Goal: Book appointment/travel/reservation

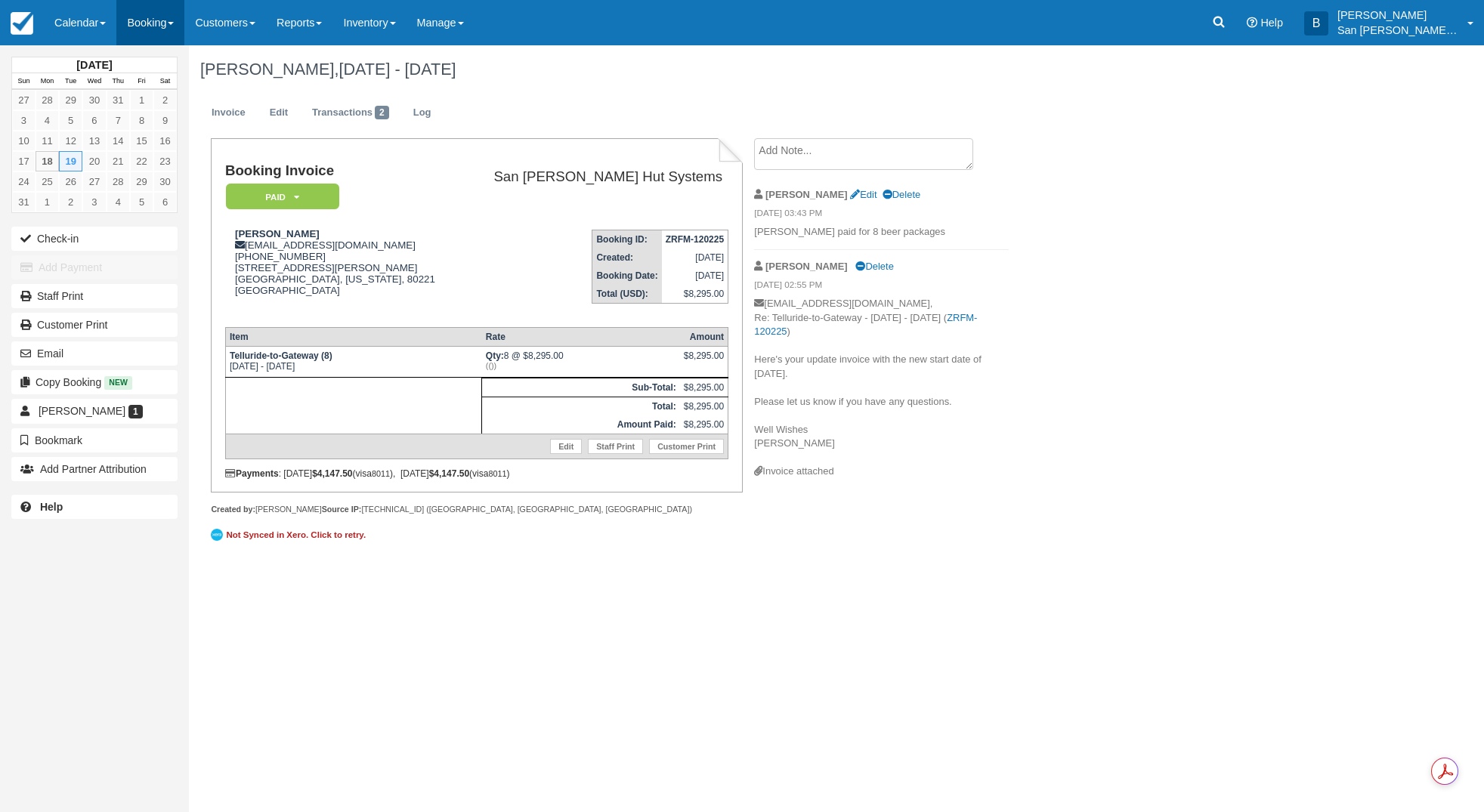
click at [159, 40] on link "Booking" at bounding box center [149, 23] width 68 height 46
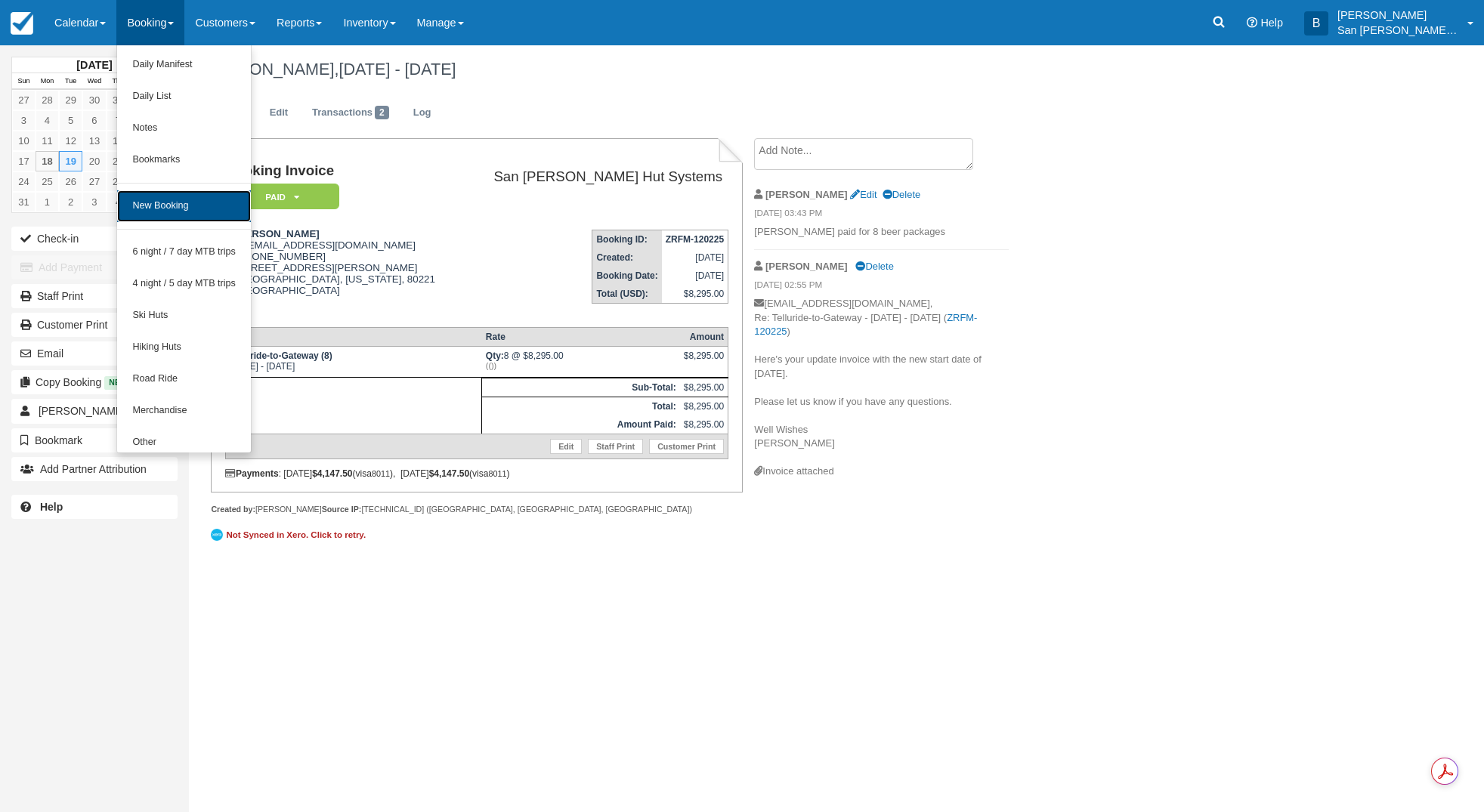
click at [201, 196] on link "New Booking" at bounding box center [184, 207] width 134 height 32
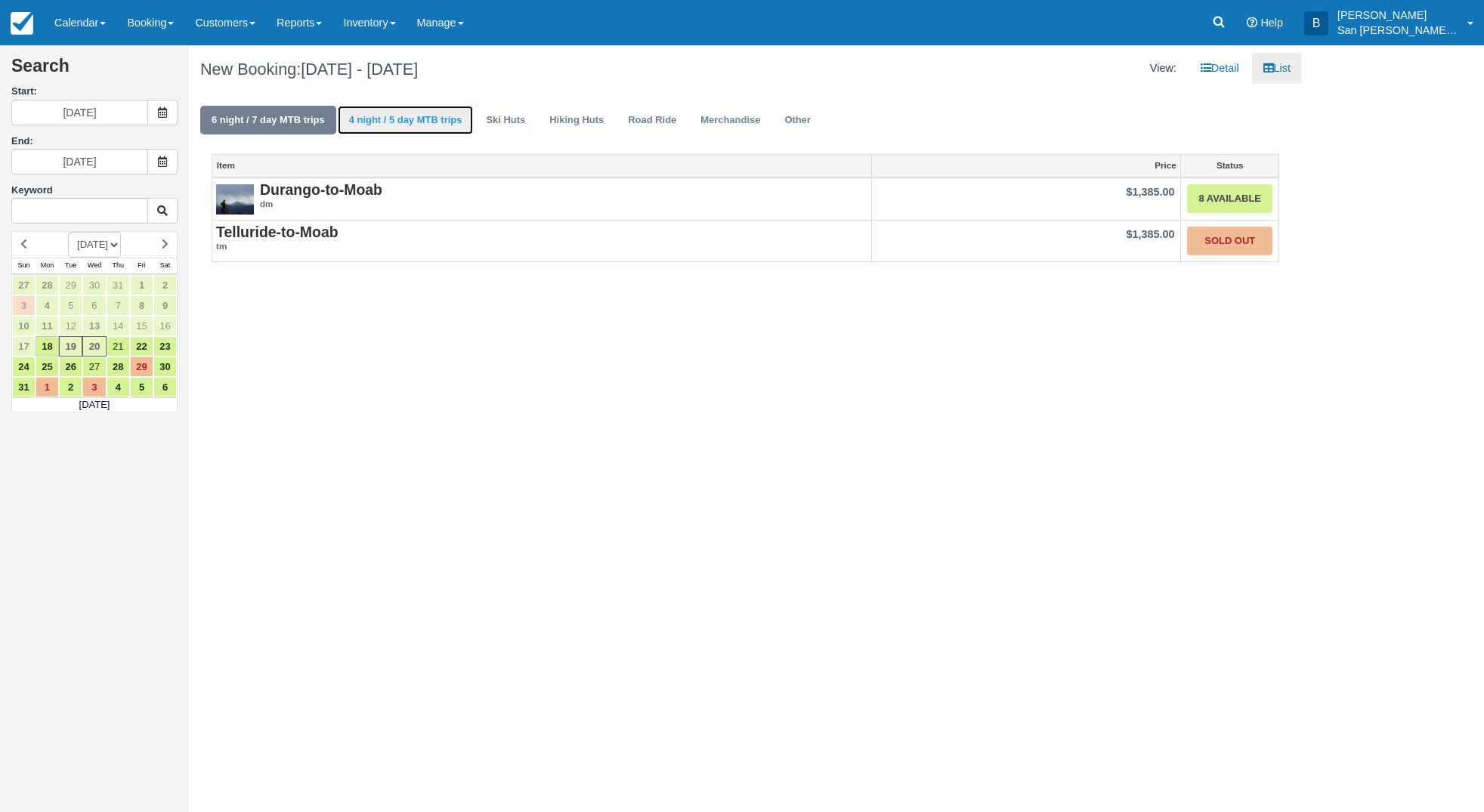
click at [425, 127] on link "4 night / 5 day MTB trips" at bounding box center [405, 120] width 136 height 30
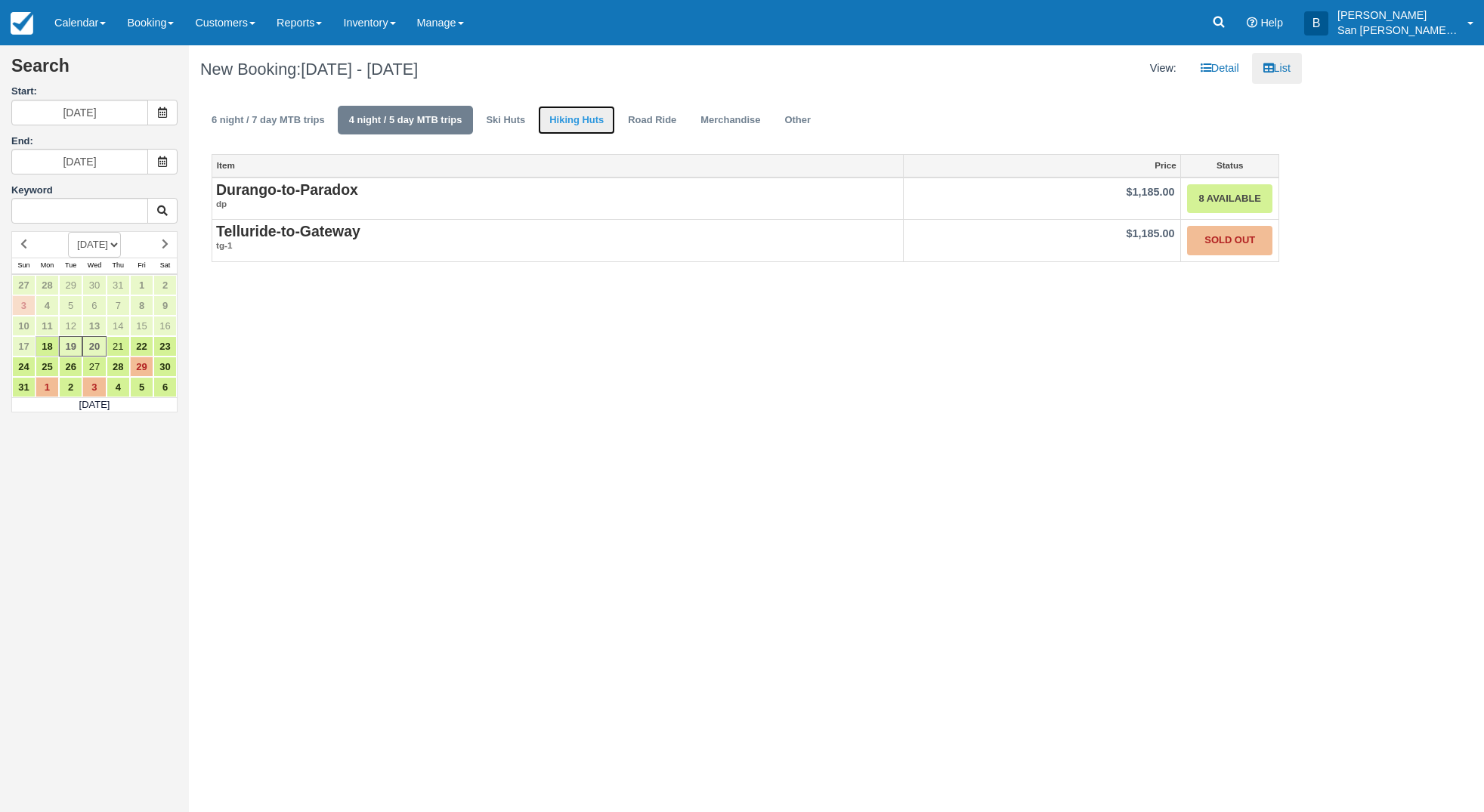
click at [600, 119] on link "Hiking Huts" at bounding box center [577, 120] width 77 height 30
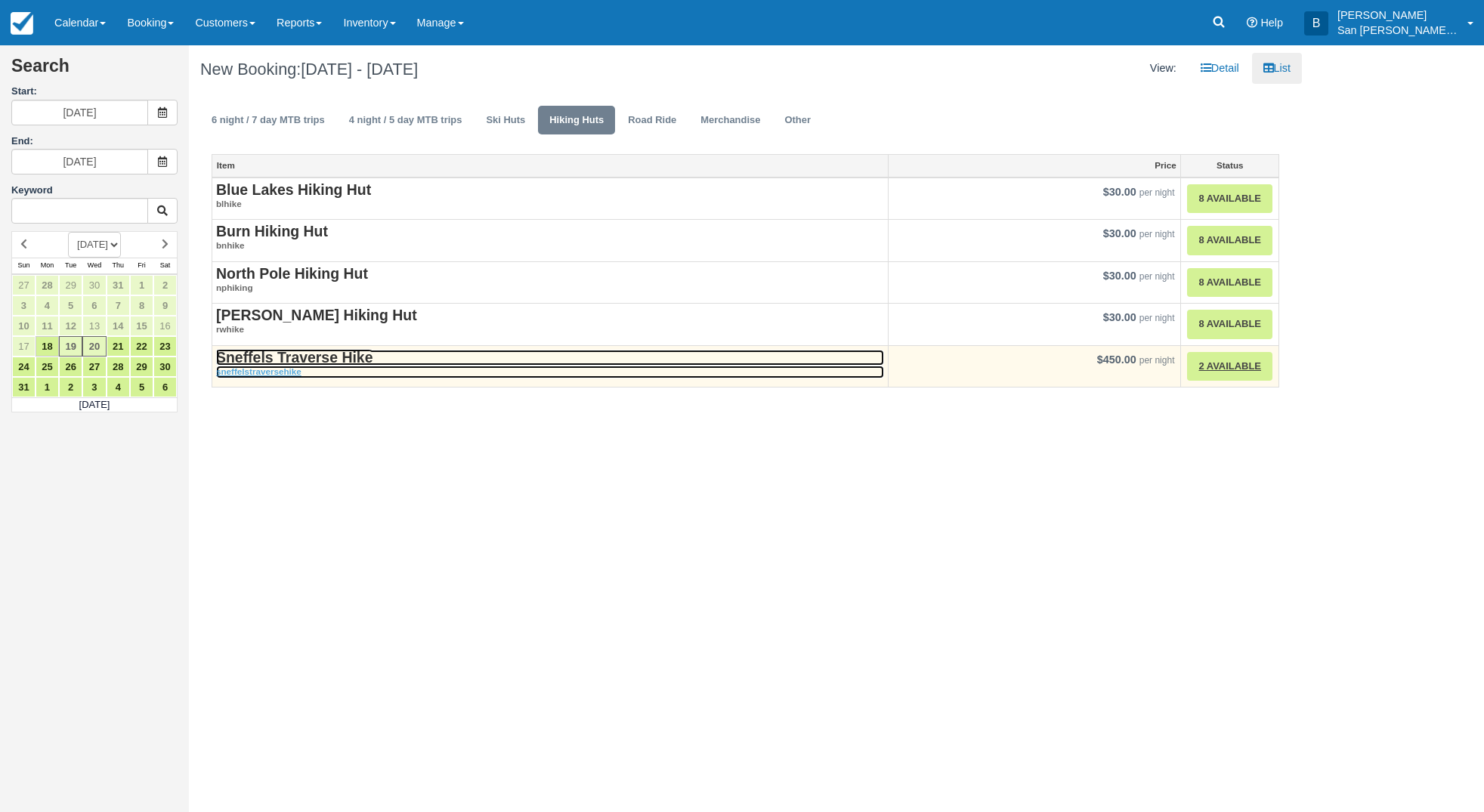
click at [338, 352] on strong "Sneffels Traverse Hike" at bounding box center [295, 357] width 156 height 17
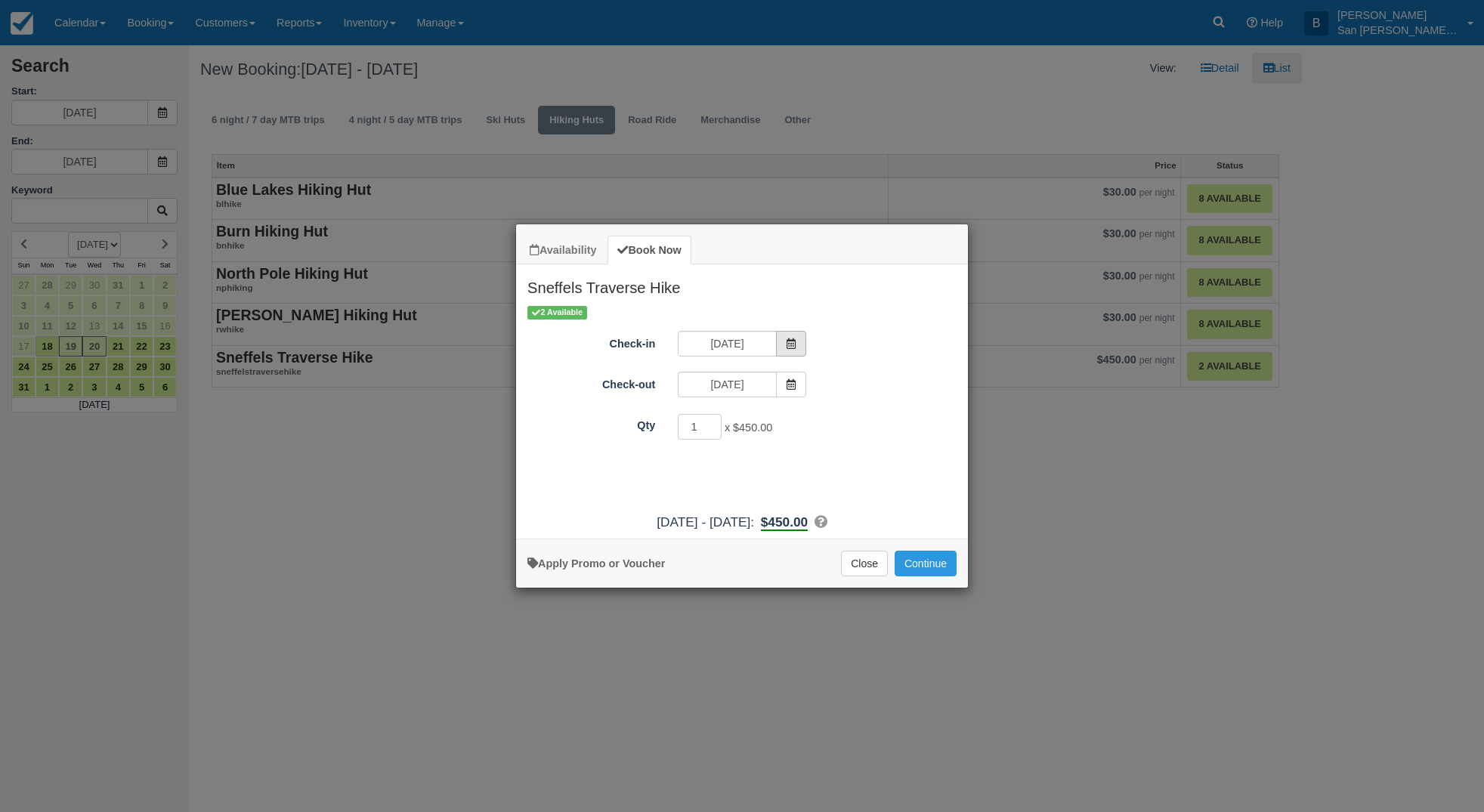
click at [782, 343] on span "Item Modal" at bounding box center [791, 343] width 30 height 25
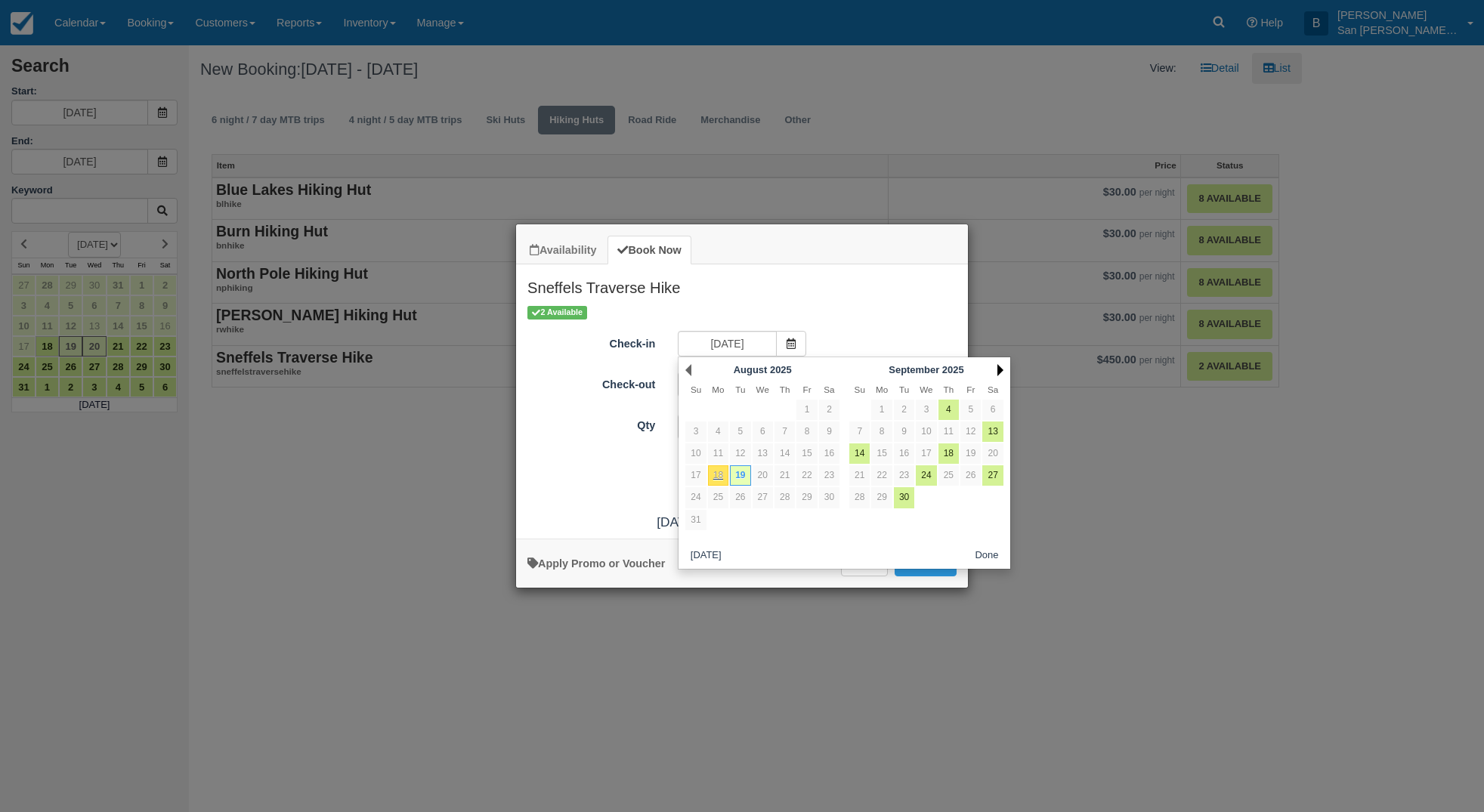
click at [1003, 368] on link "Next" at bounding box center [1000, 370] width 6 height 12
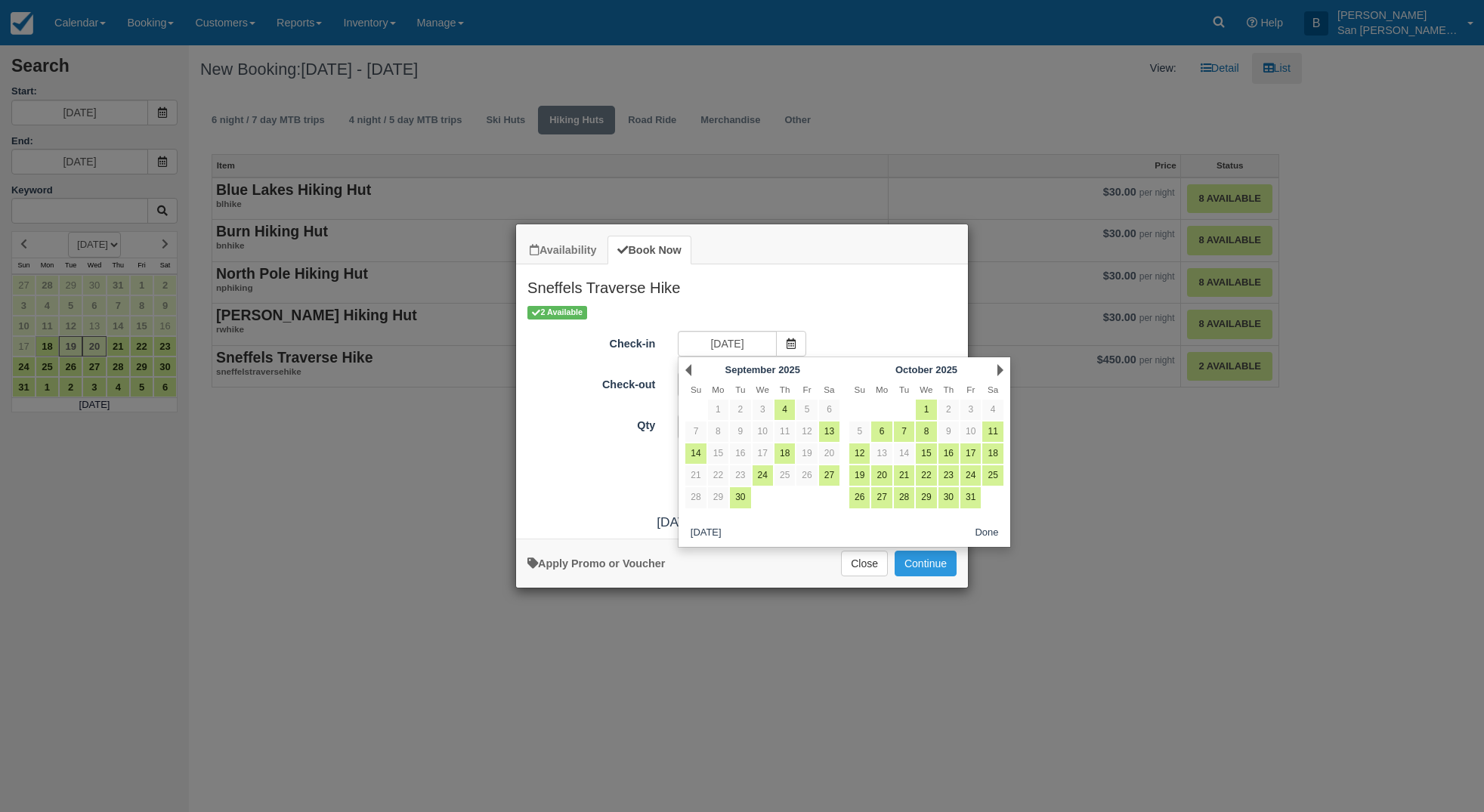
click at [1003, 368] on link "Next" at bounding box center [1000, 370] width 6 height 12
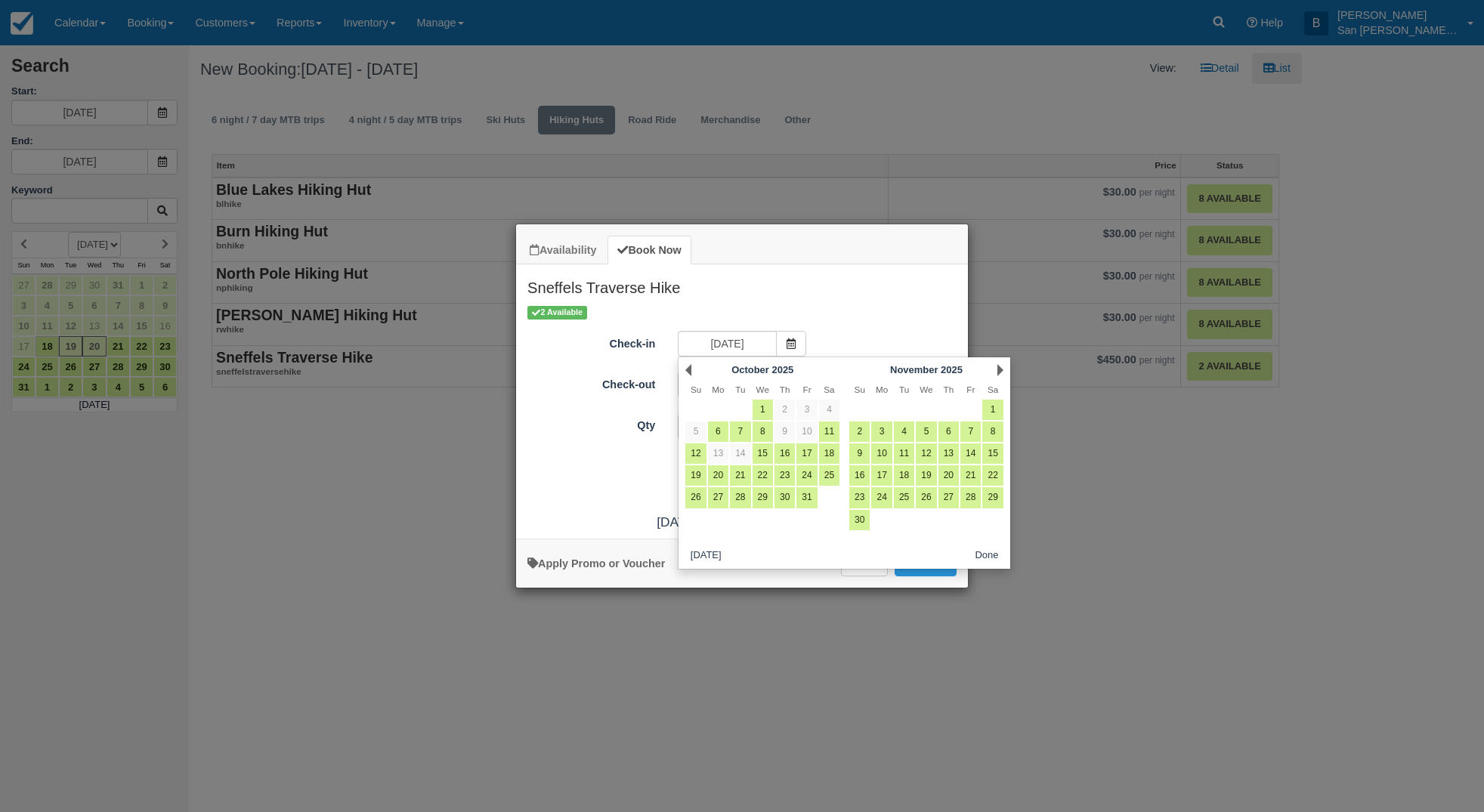
click at [1003, 368] on link "Next" at bounding box center [1000, 370] width 6 height 12
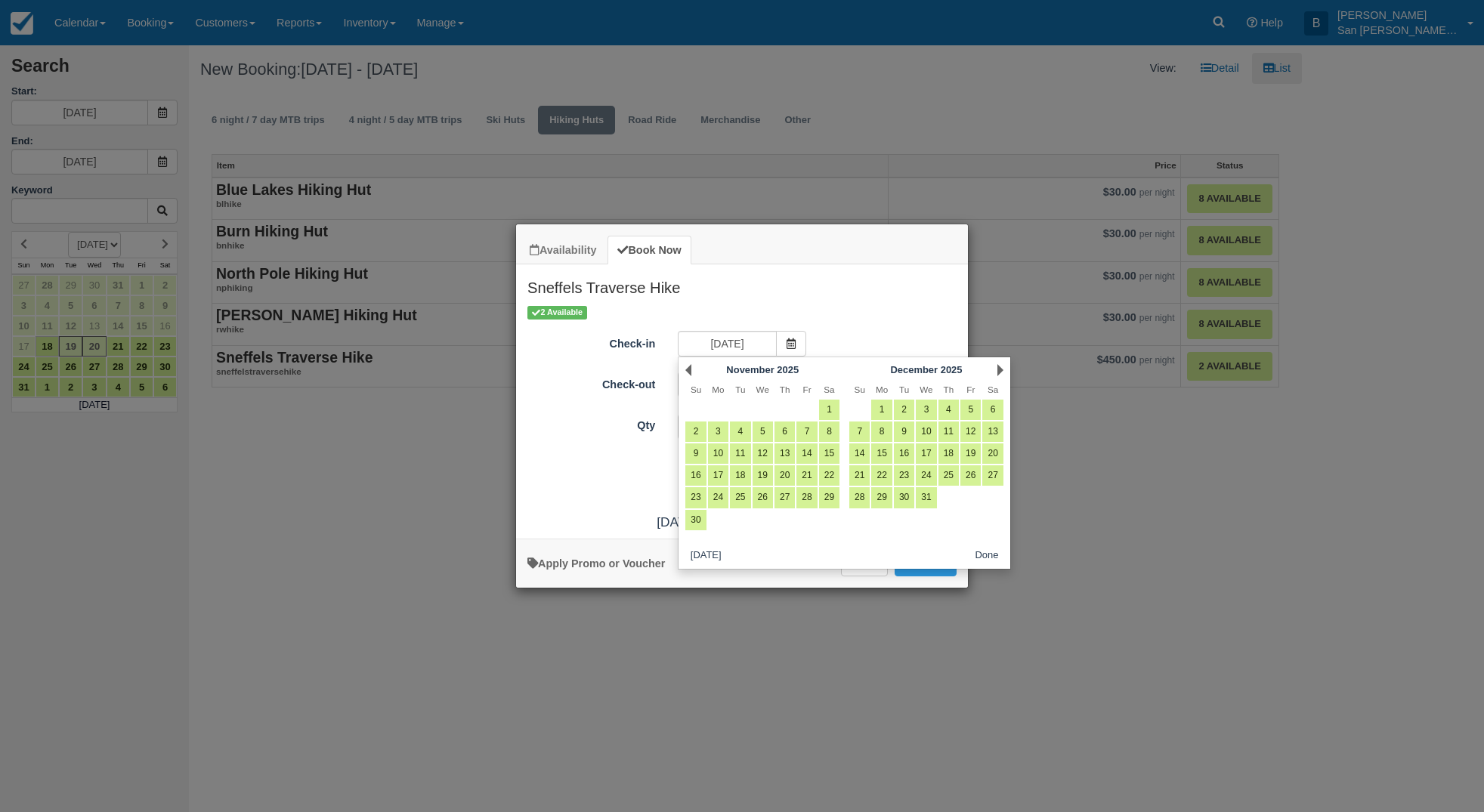
click at [1003, 368] on link "Next" at bounding box center [1000, 370] width 6 height 12
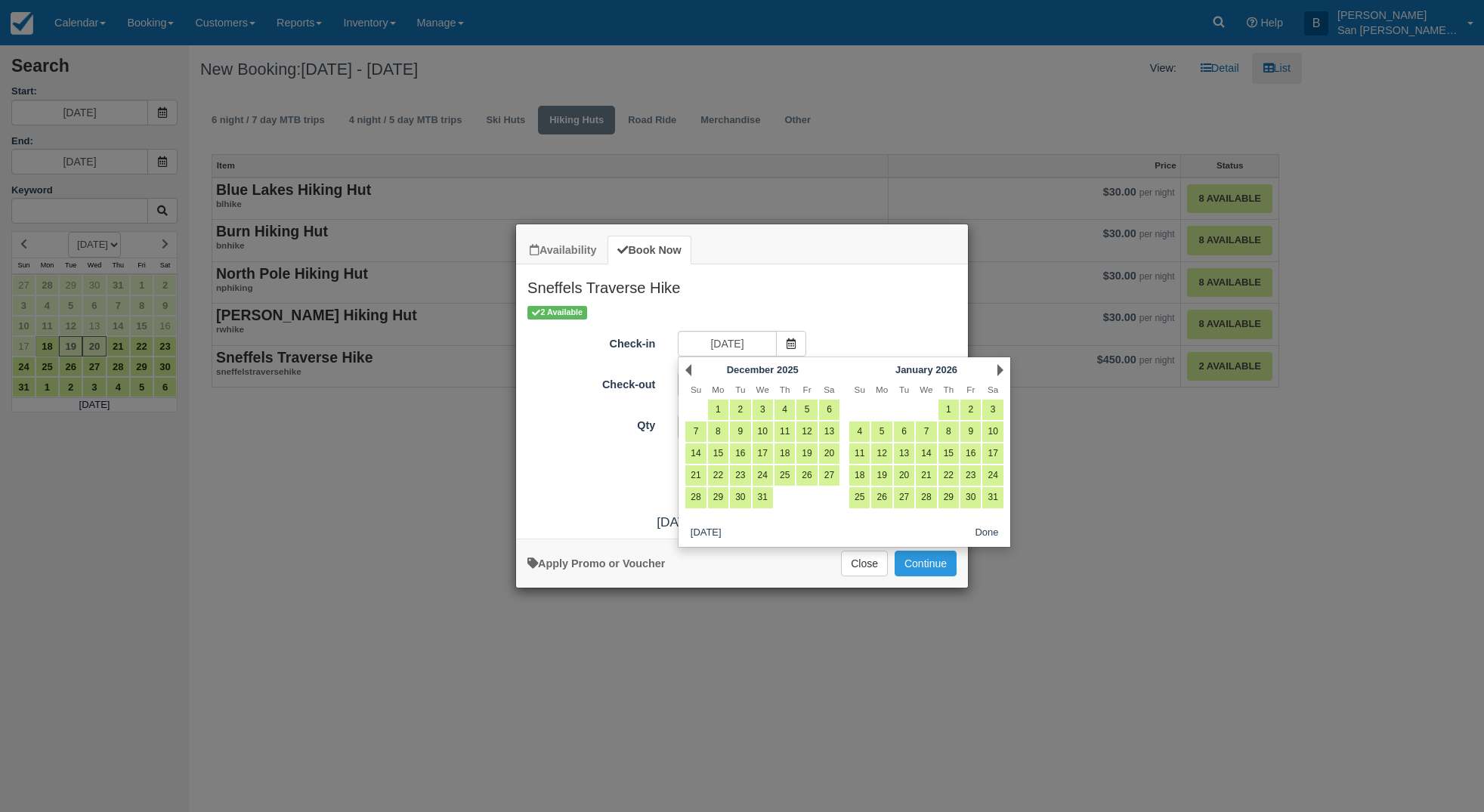
click at [1003, 368] on link "Next" at bounding box center [1000, 370] width 6 height 12
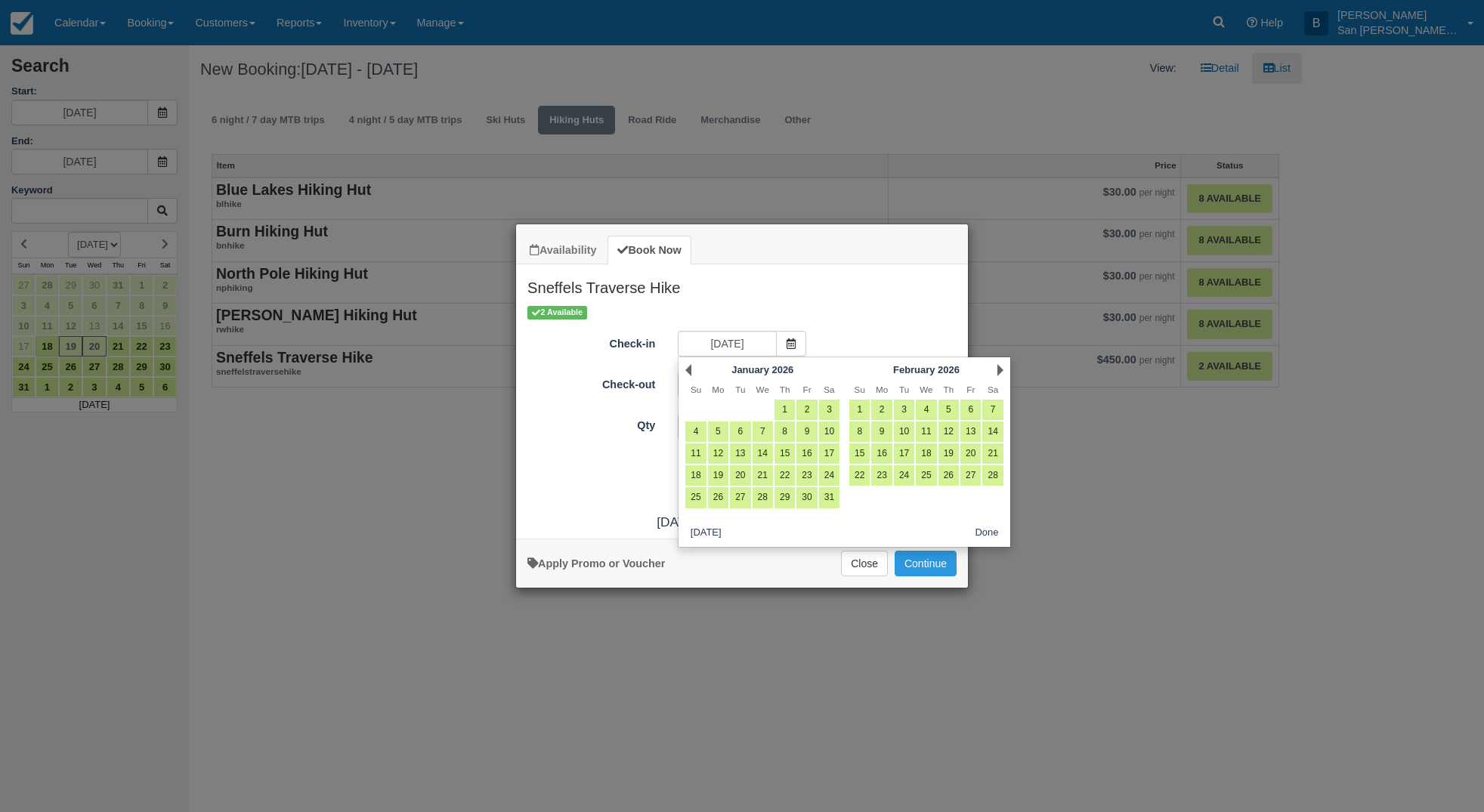
click at [1003, 368] on link "Next" at bounding box center [1000, 370] width 6 height 12
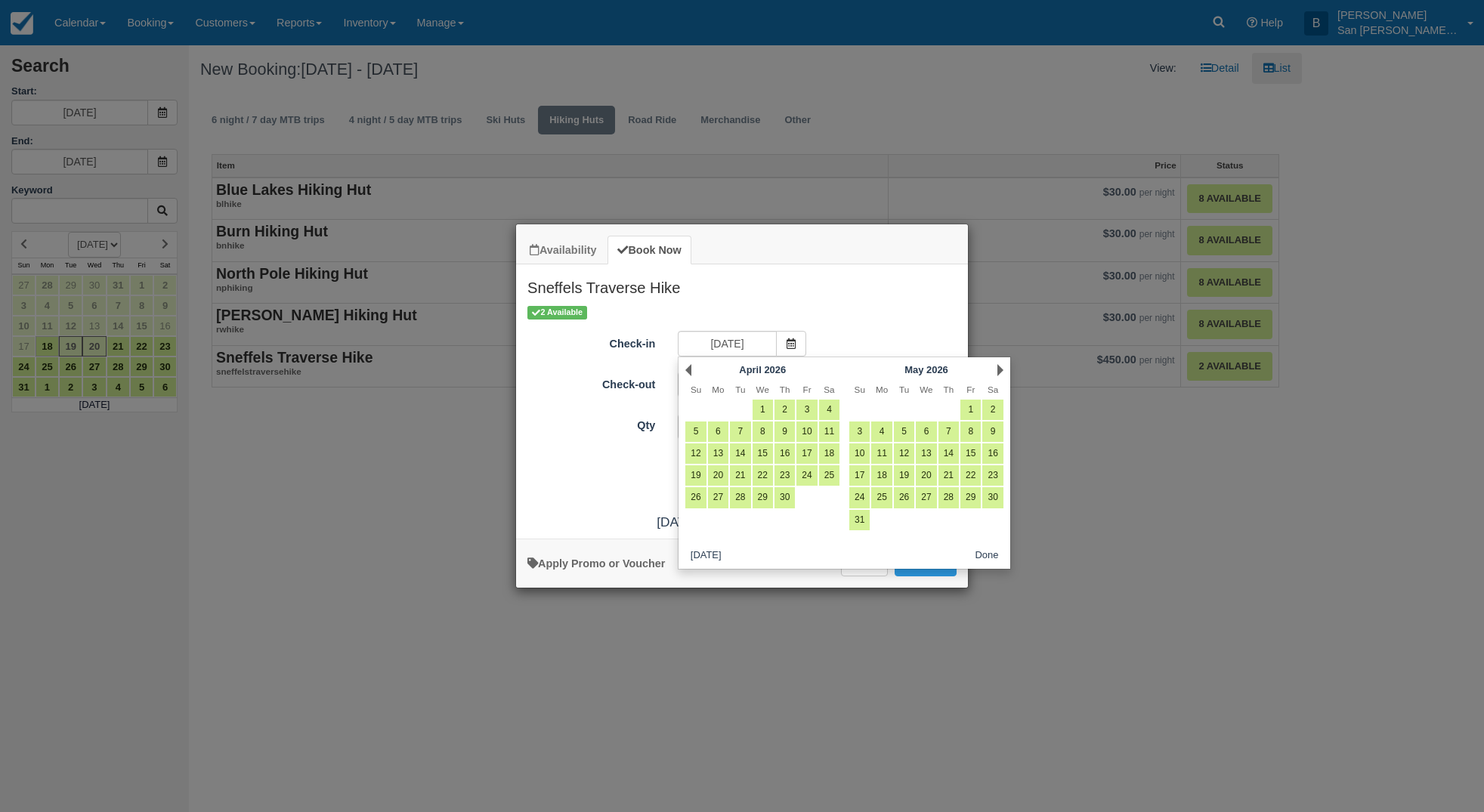
click at [1003, 368] on link "Next" at bounding box center [1000, 370] width 6 height 12
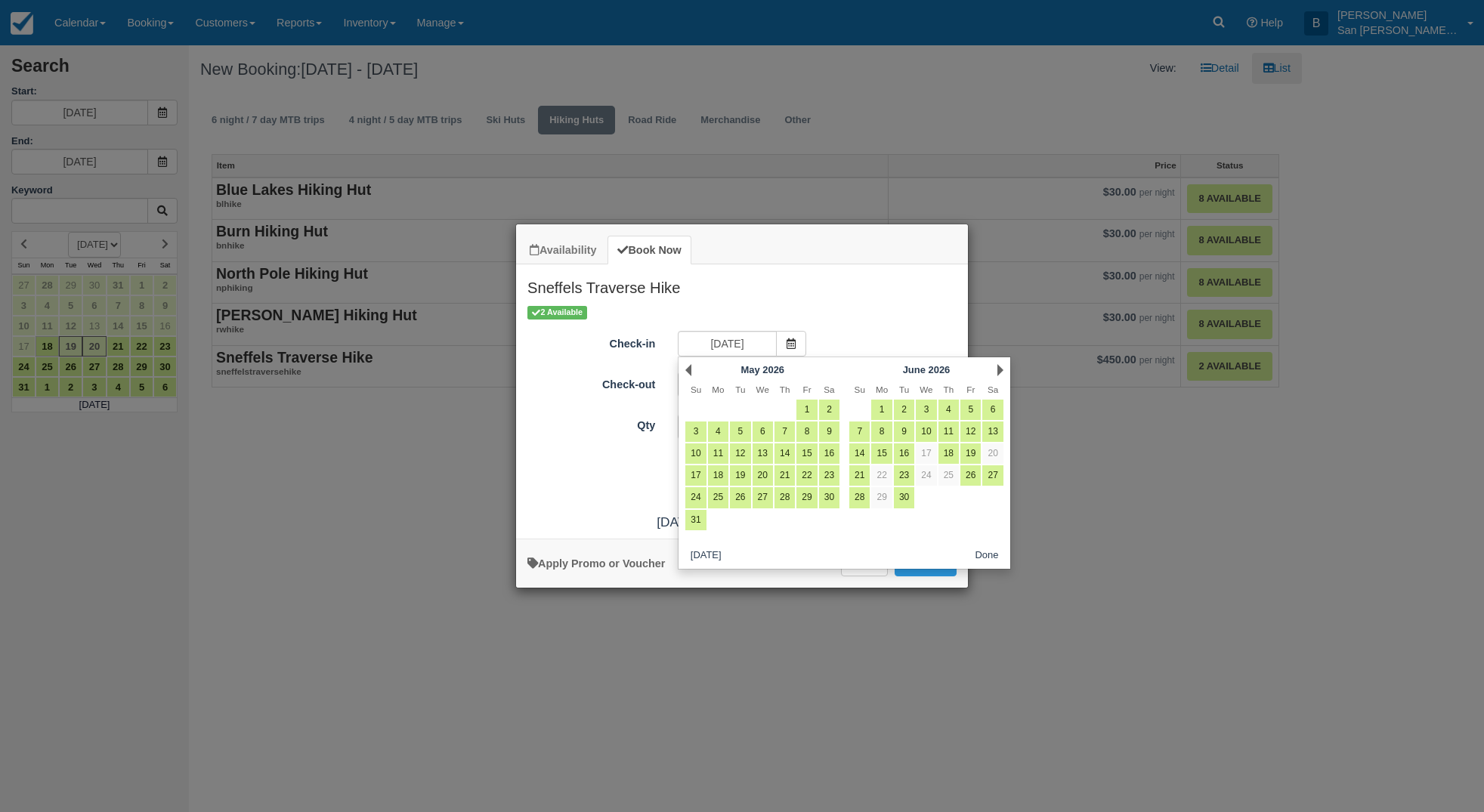
click at [1003, 368] on link "Next" at bounding box center [1000, 370] width 6 height 12
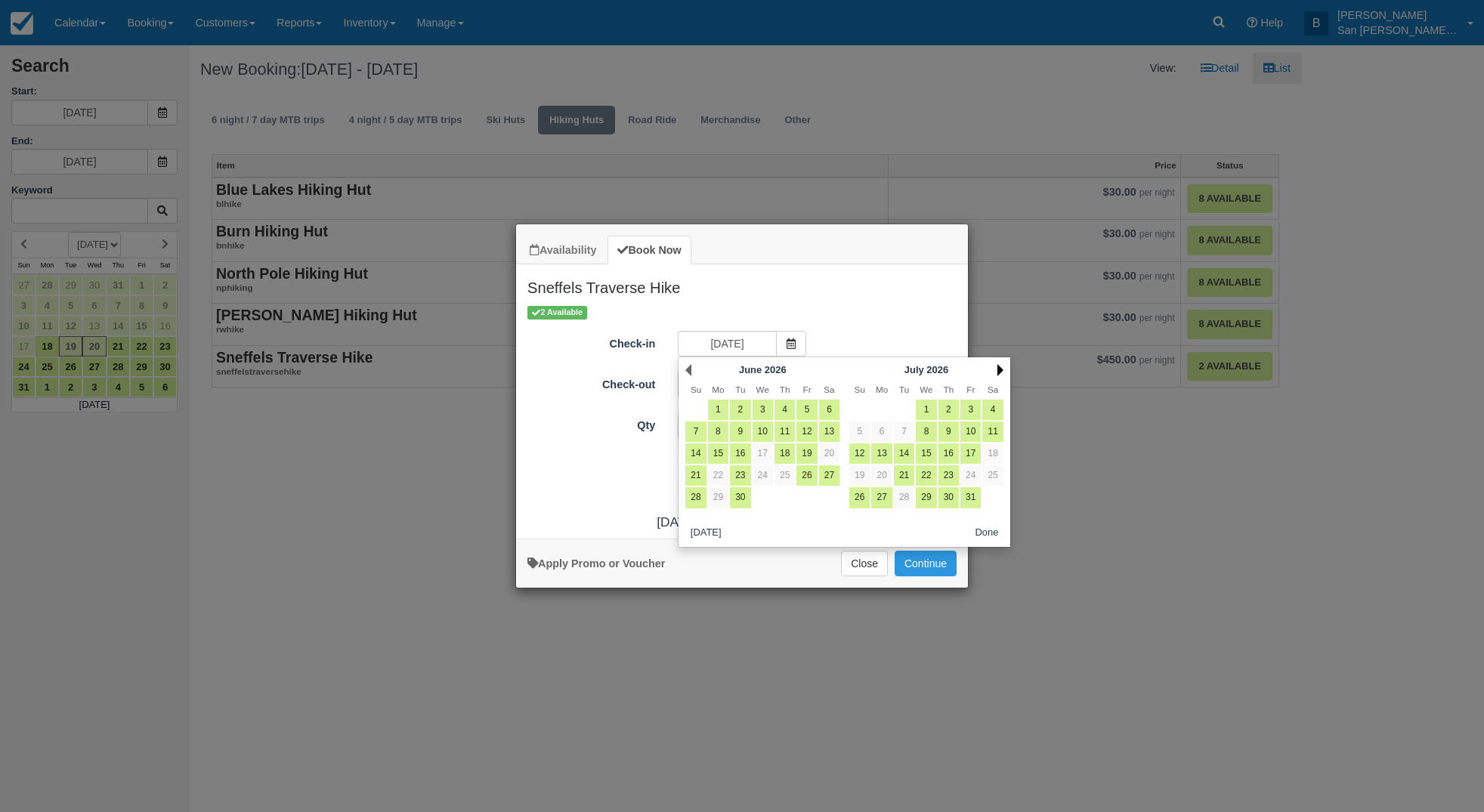
click at [1003, 368] on link "Next" at bounding box center [1000, 370] width 6 height 12
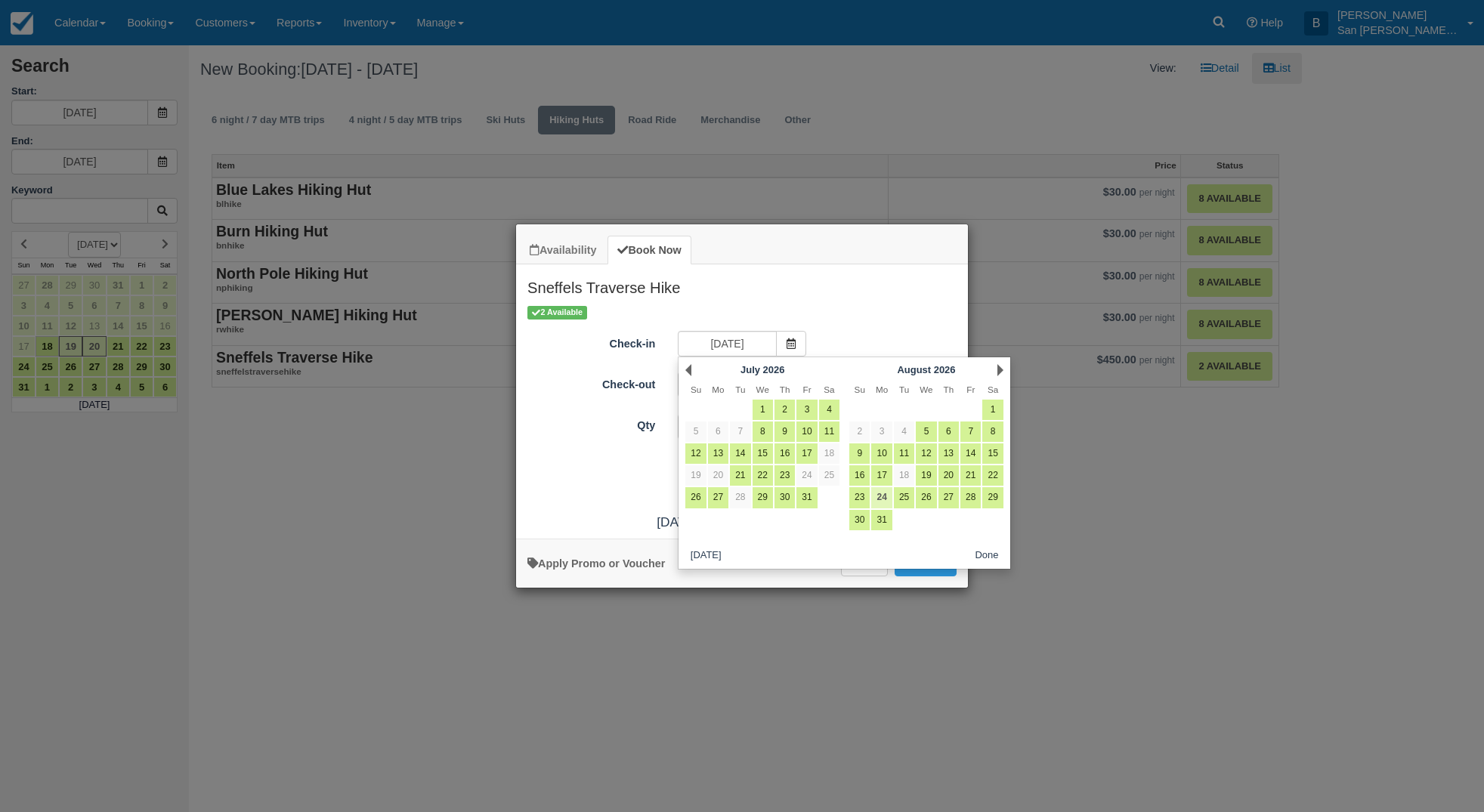
click at [881, 493] on link "24" at bounding box center [881, 497] width 20 height 20
type input "08/24/26"
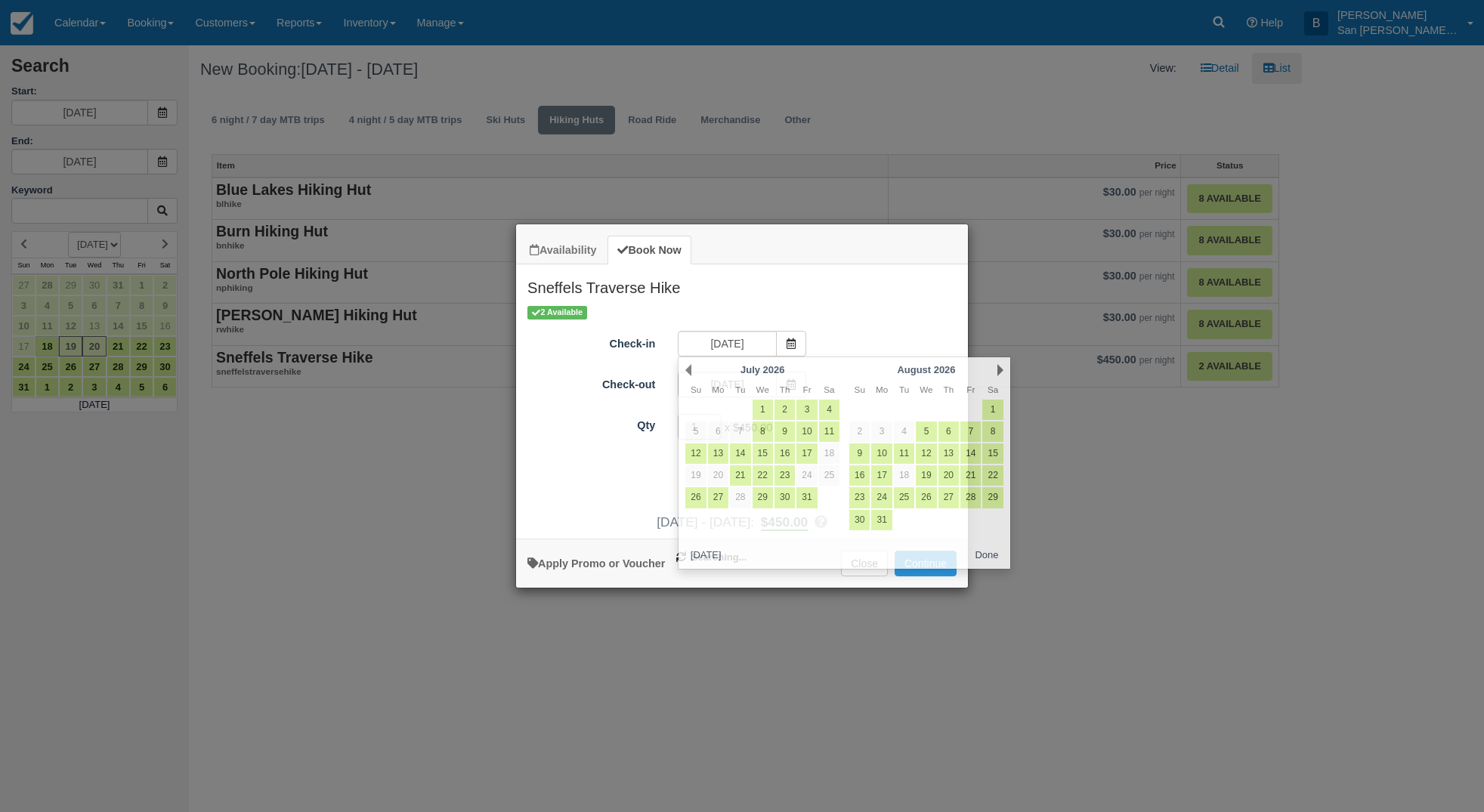
type input "08/25/26"
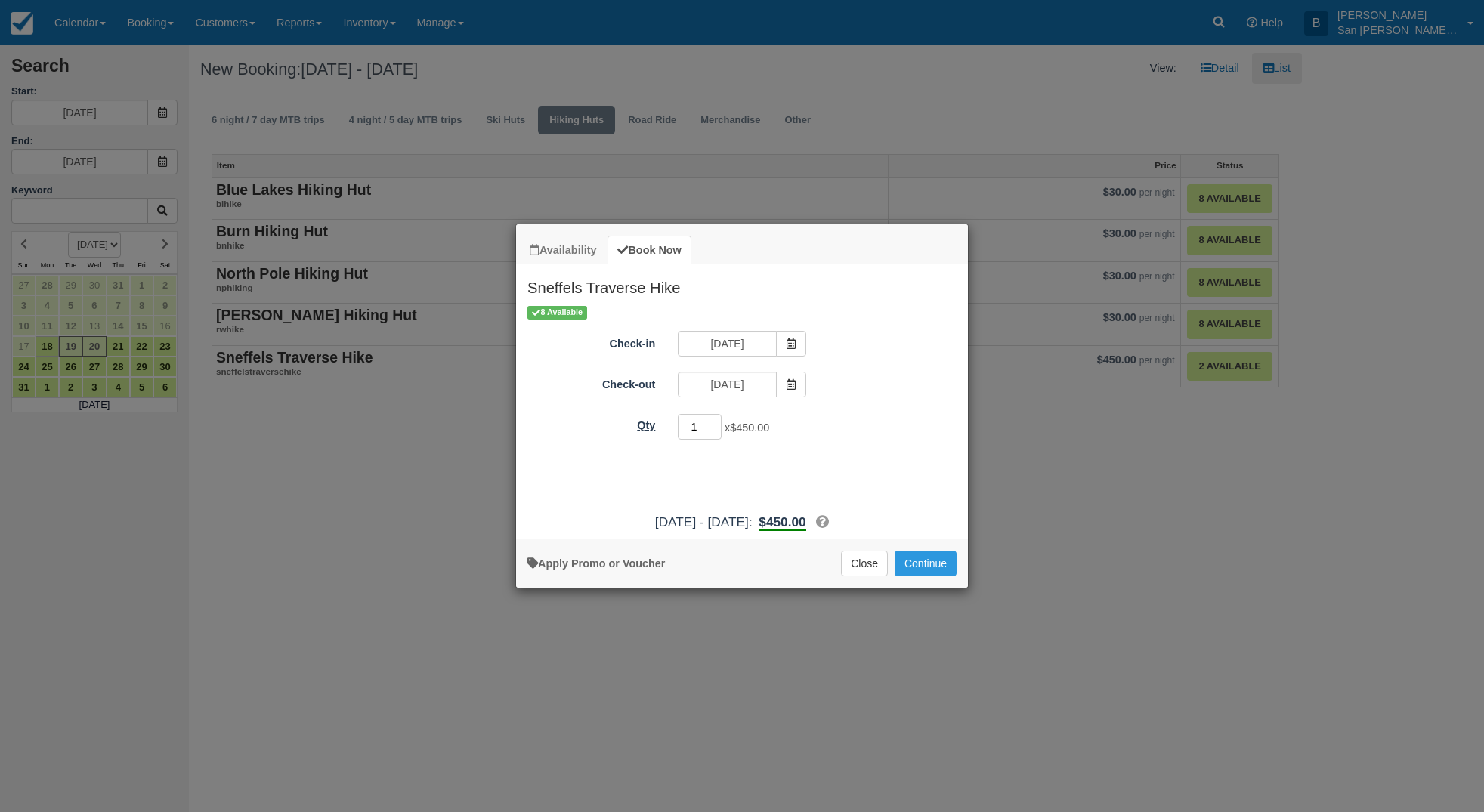
drag, startPoint x: 702, startPoint y: 427, endPoint x: 628, endPoint y: 433, distance: 74.2
click at [628, 433] on div "Qty 1 x $450.00 Required." at bounding box center [742, 427] width 452 height 30
type input "8"
click at [898, 562] on button "Continue" at bounding box center [926, 563] width 62 height 25
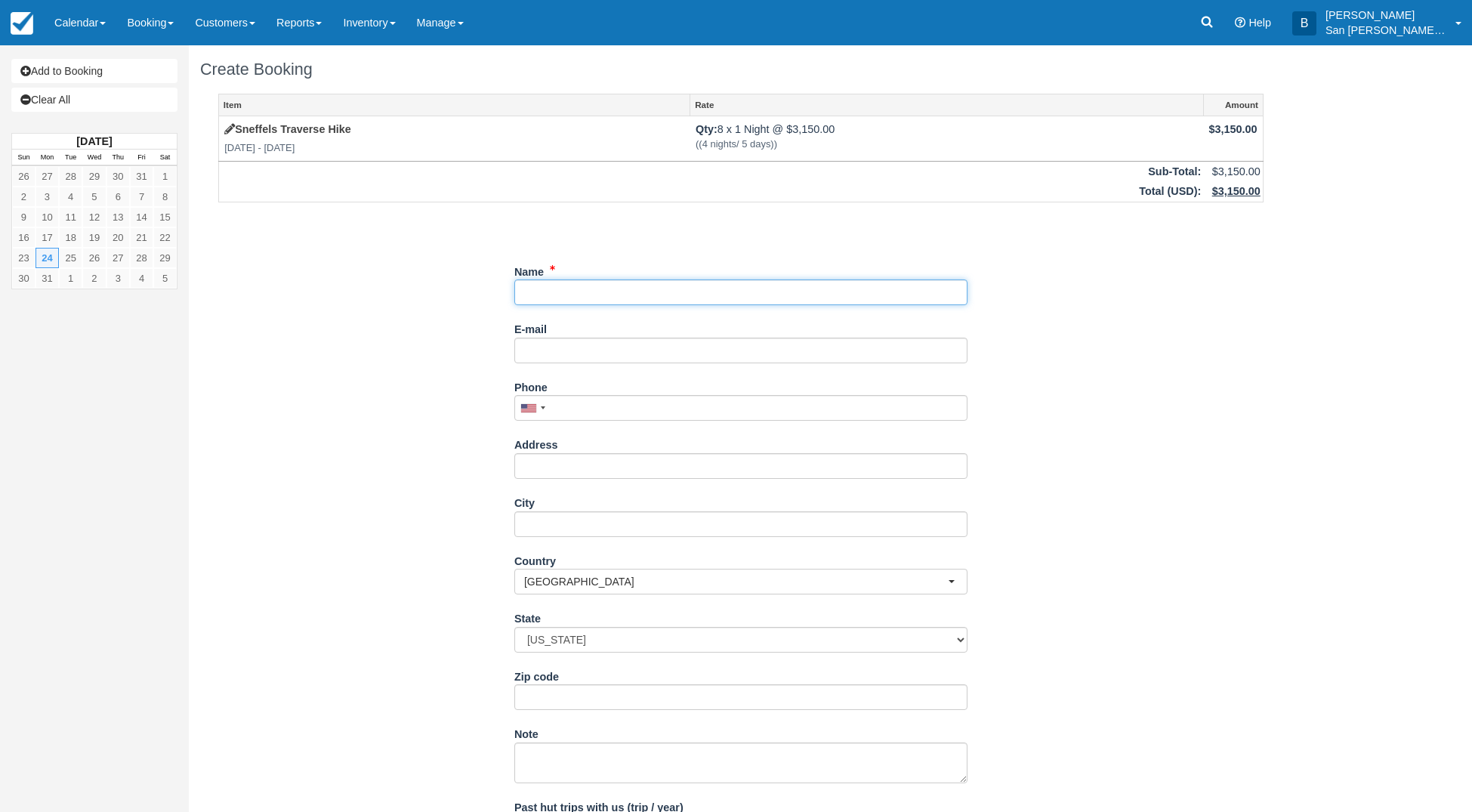
click at [539, 289] on input "Name" at bounding box center [741, 292] width 453 height 25
type input "Betsy Shinkle"
type input "[EMAIL_ADDRESS][DOMAIN_NAME]"
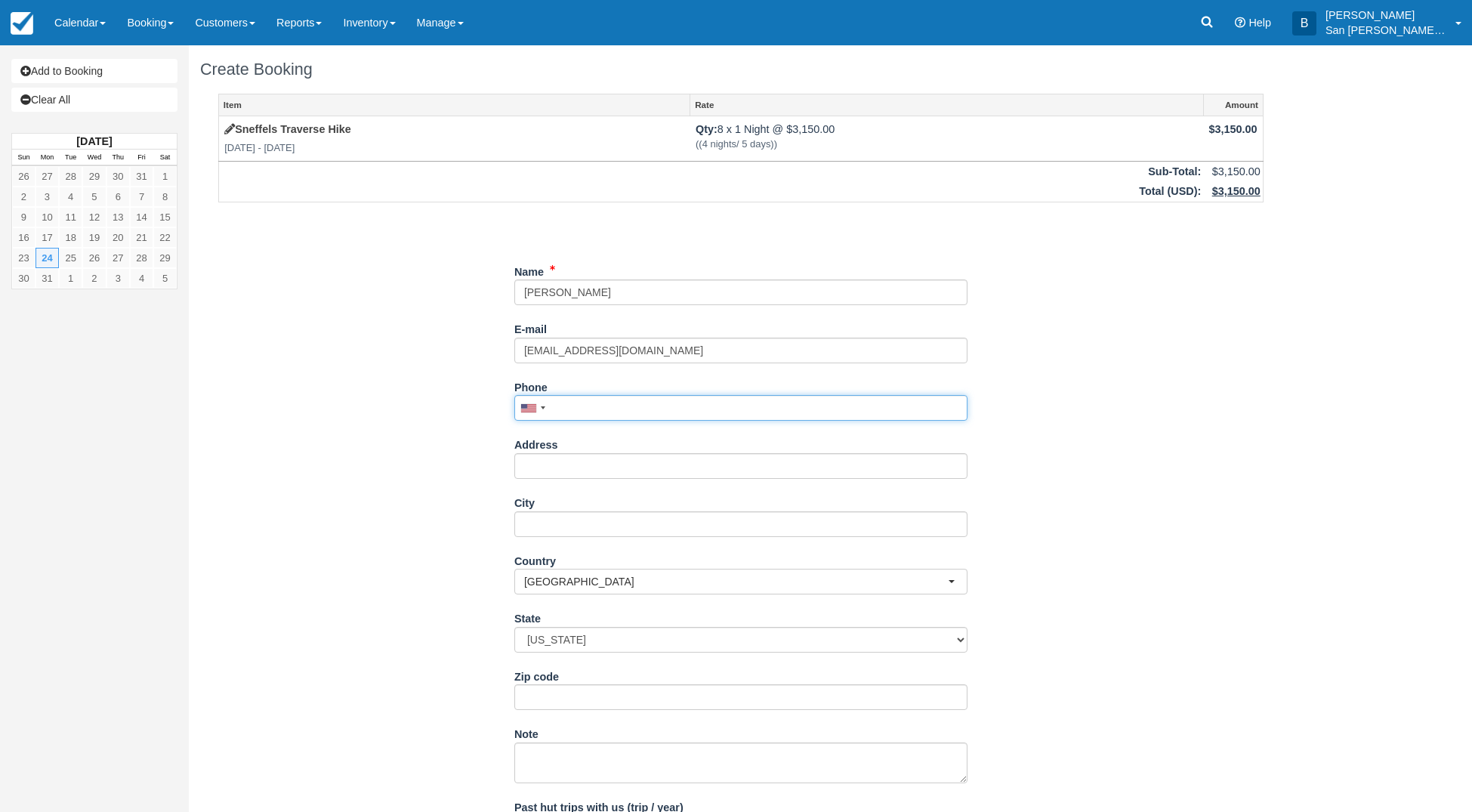
click at [562, 401] on input "Phone" at bounding box center [741, 408] width 453 height 25
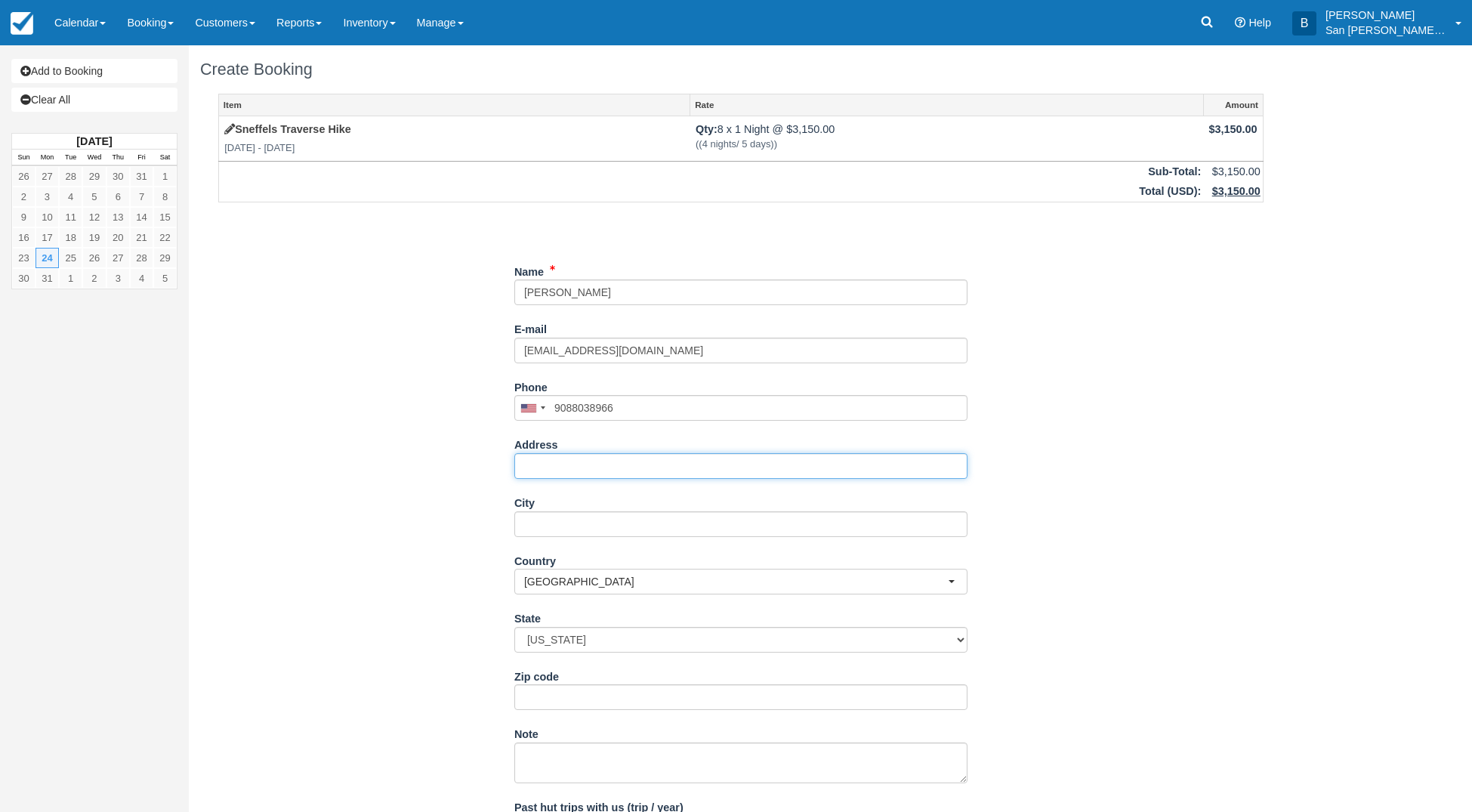
type input "[PHONE_NUMBER]"
click at [555, 454] on input "Address" at bounding box center [741, 466] width 453 height 25
type input "[STREET_ADDRESS]"
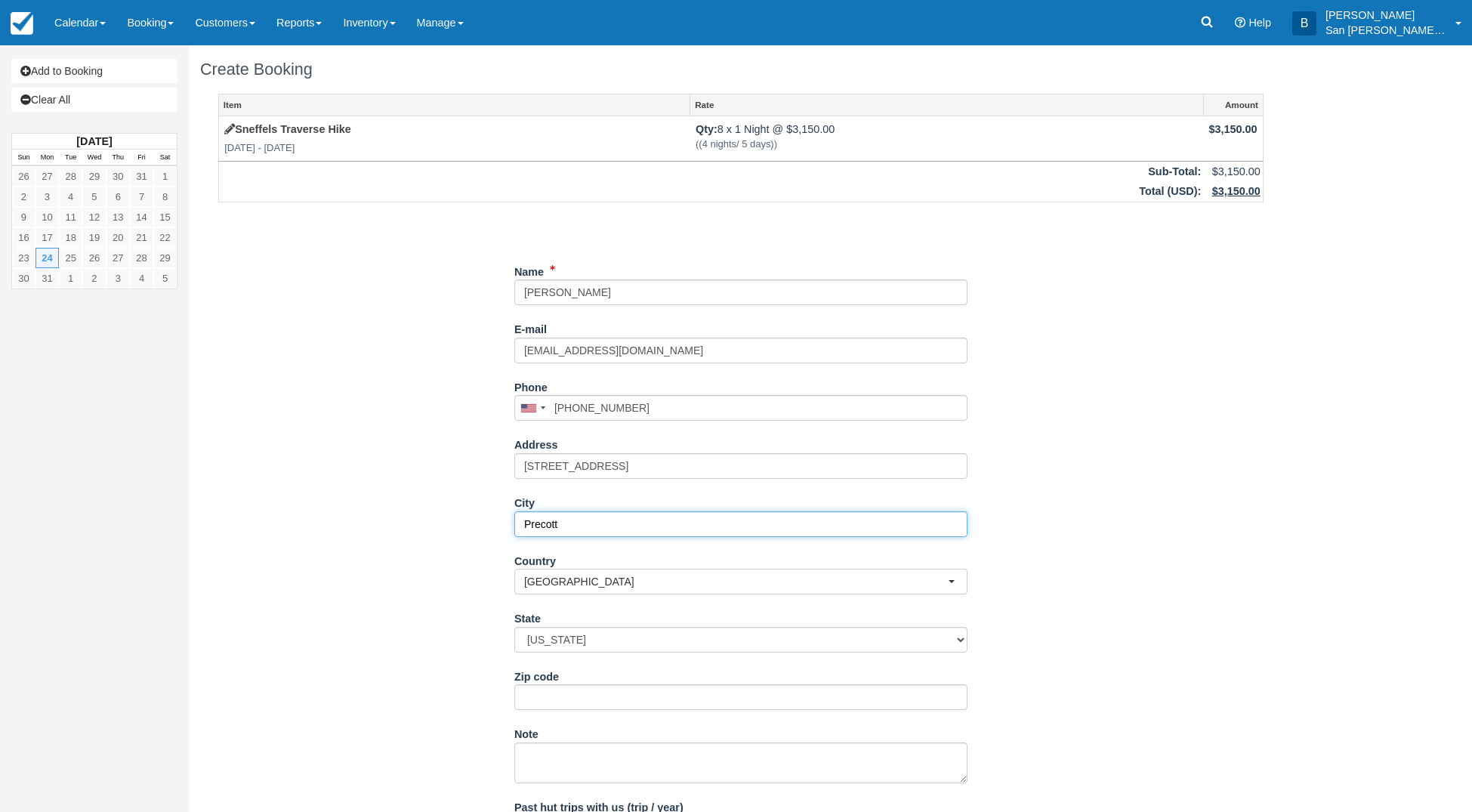
type input "Precott"
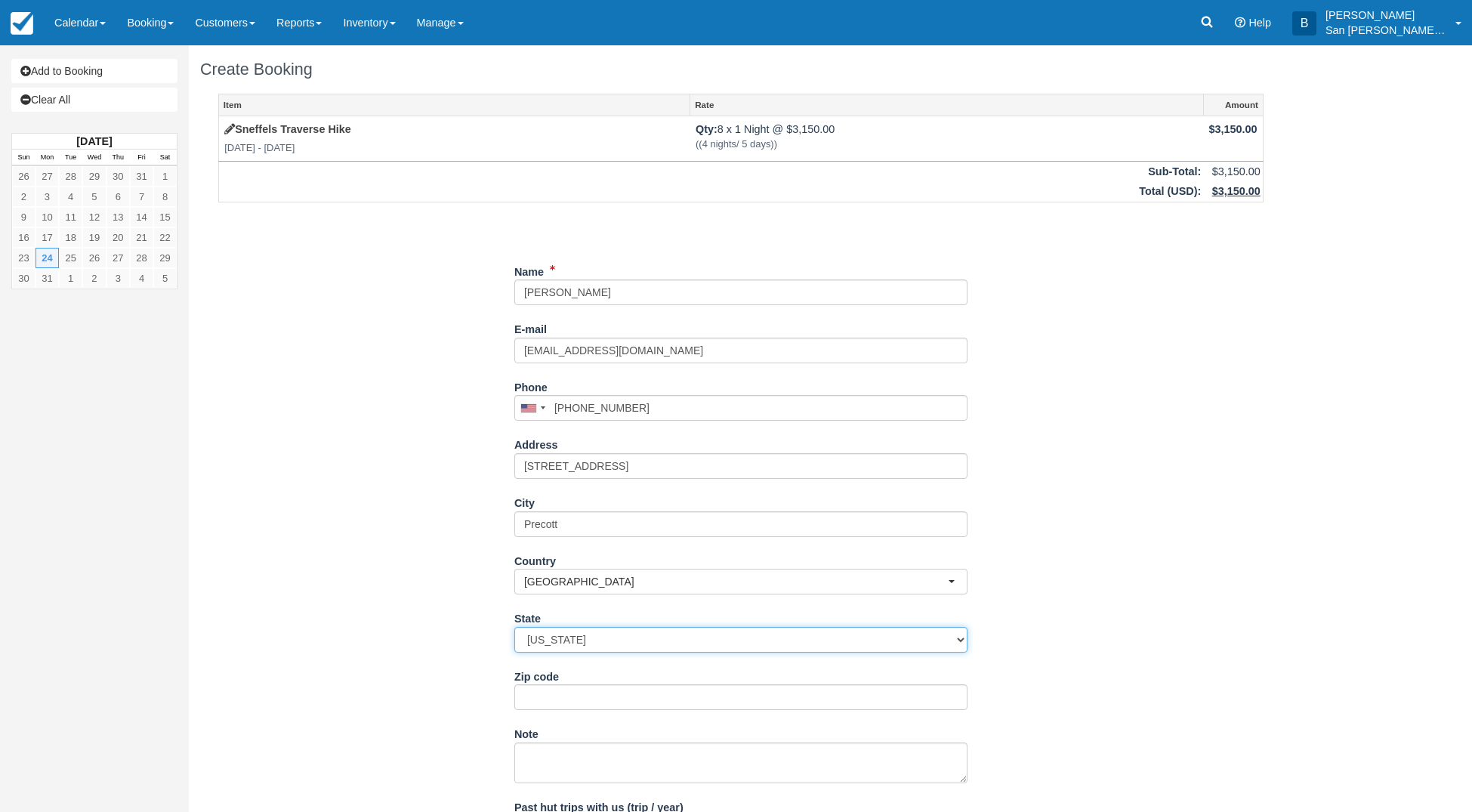
select select "AZ"
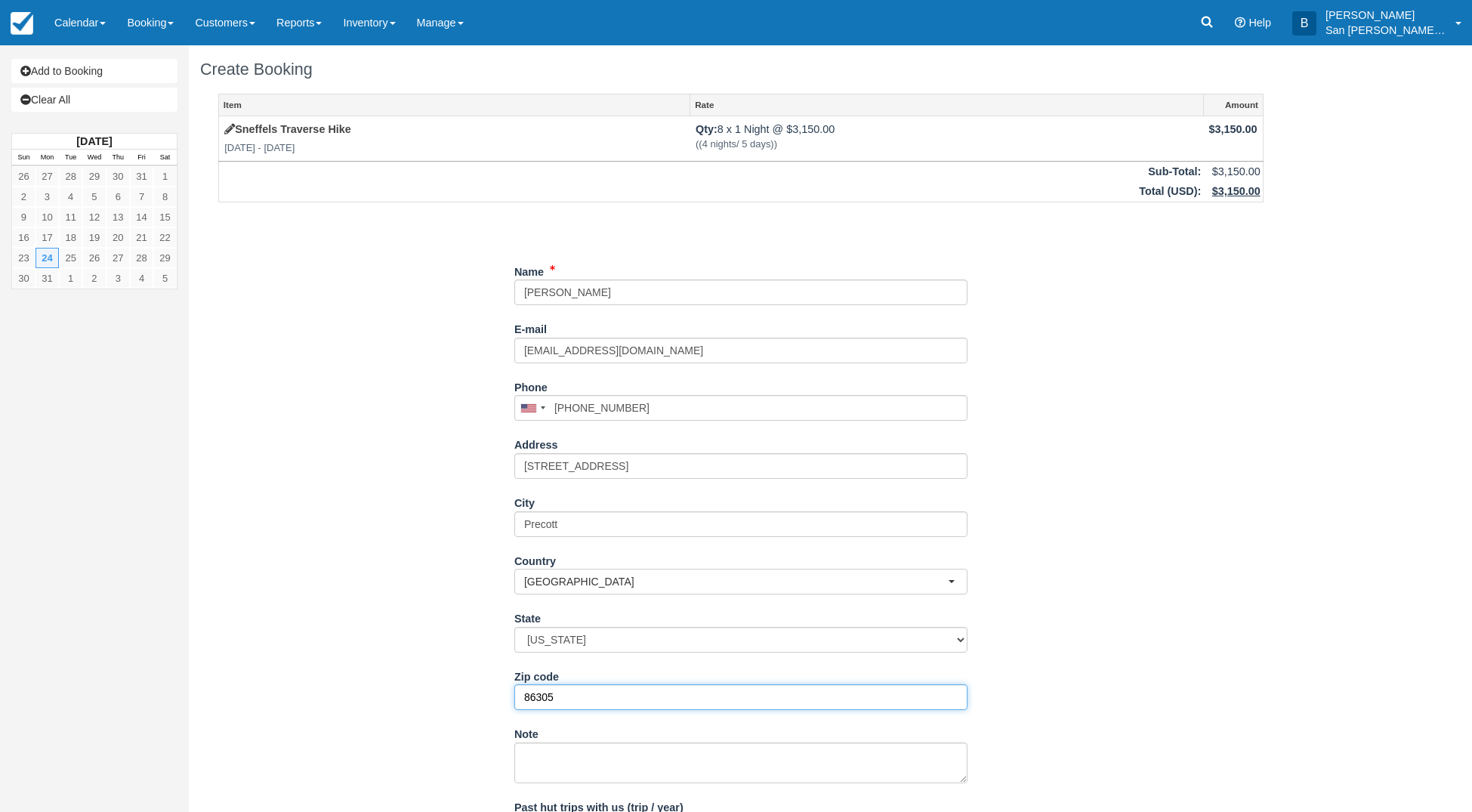
type input "86305"
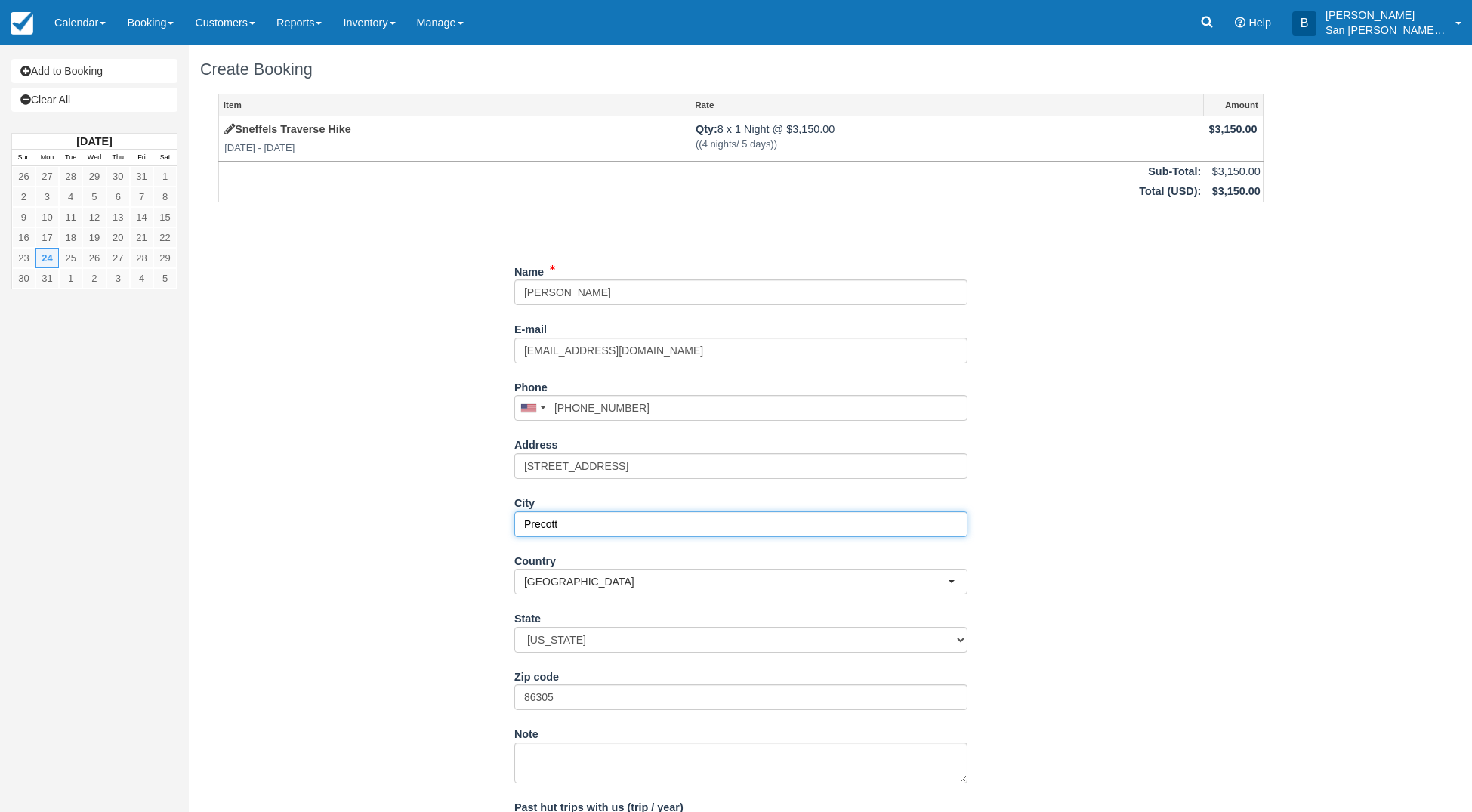
click at [539, 526] on input "Precott" at bounding box center [741, 524] width 453 height 25
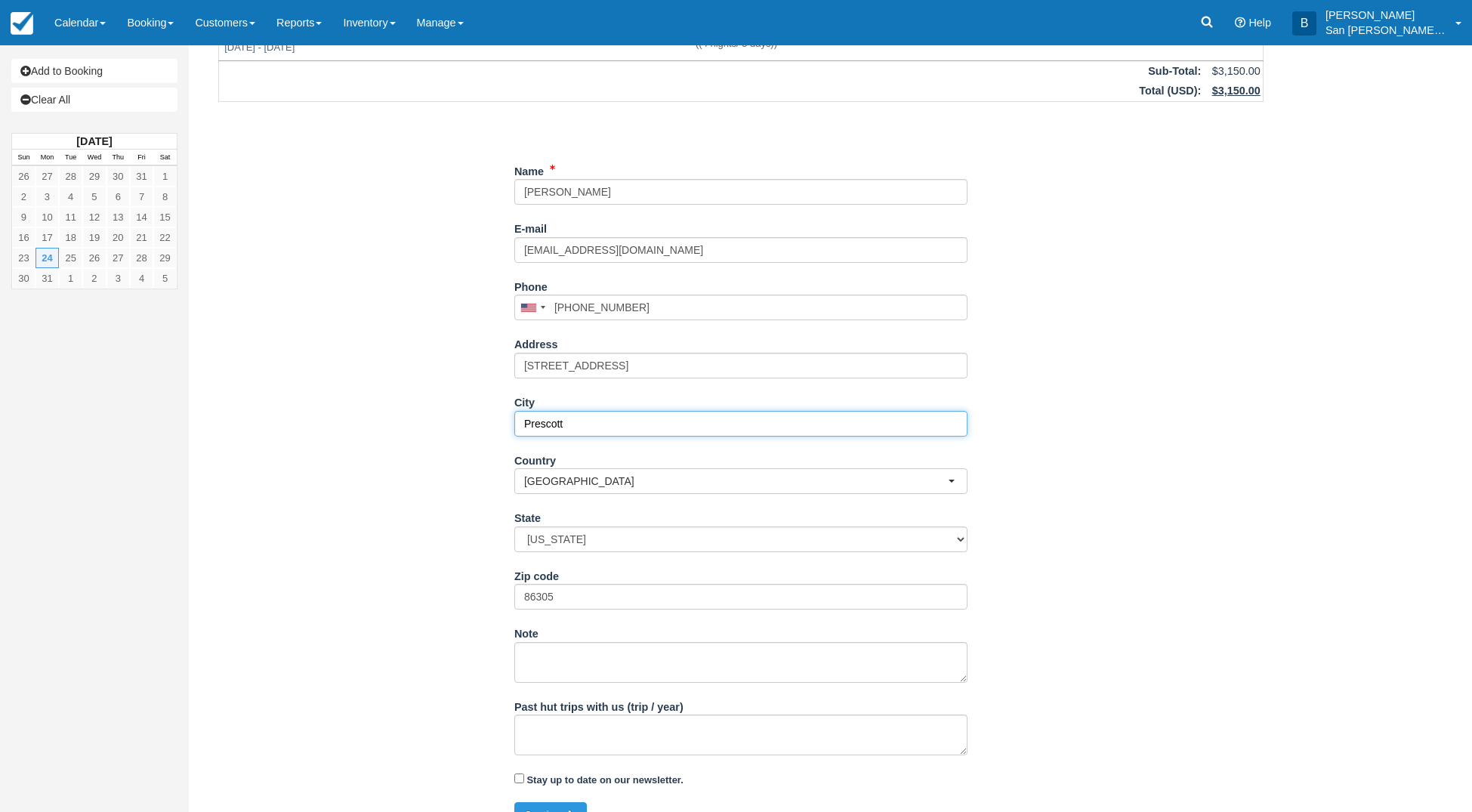
scroll to position [127, 0]
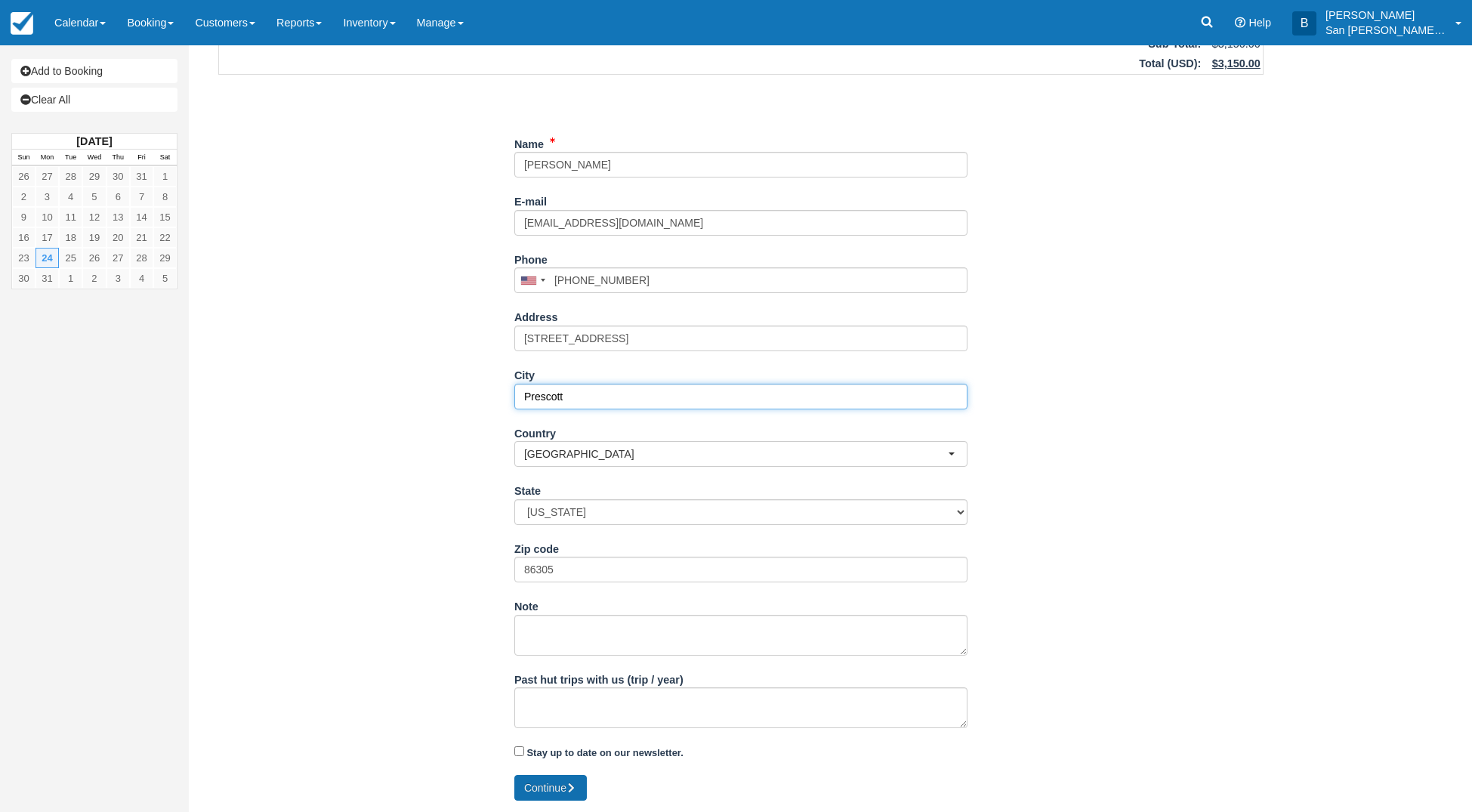
type input "Prescott"
click at [549, 788] on button "Continue" at bounding box center [550, 787] width 73 height 25
type input "+19088038966"
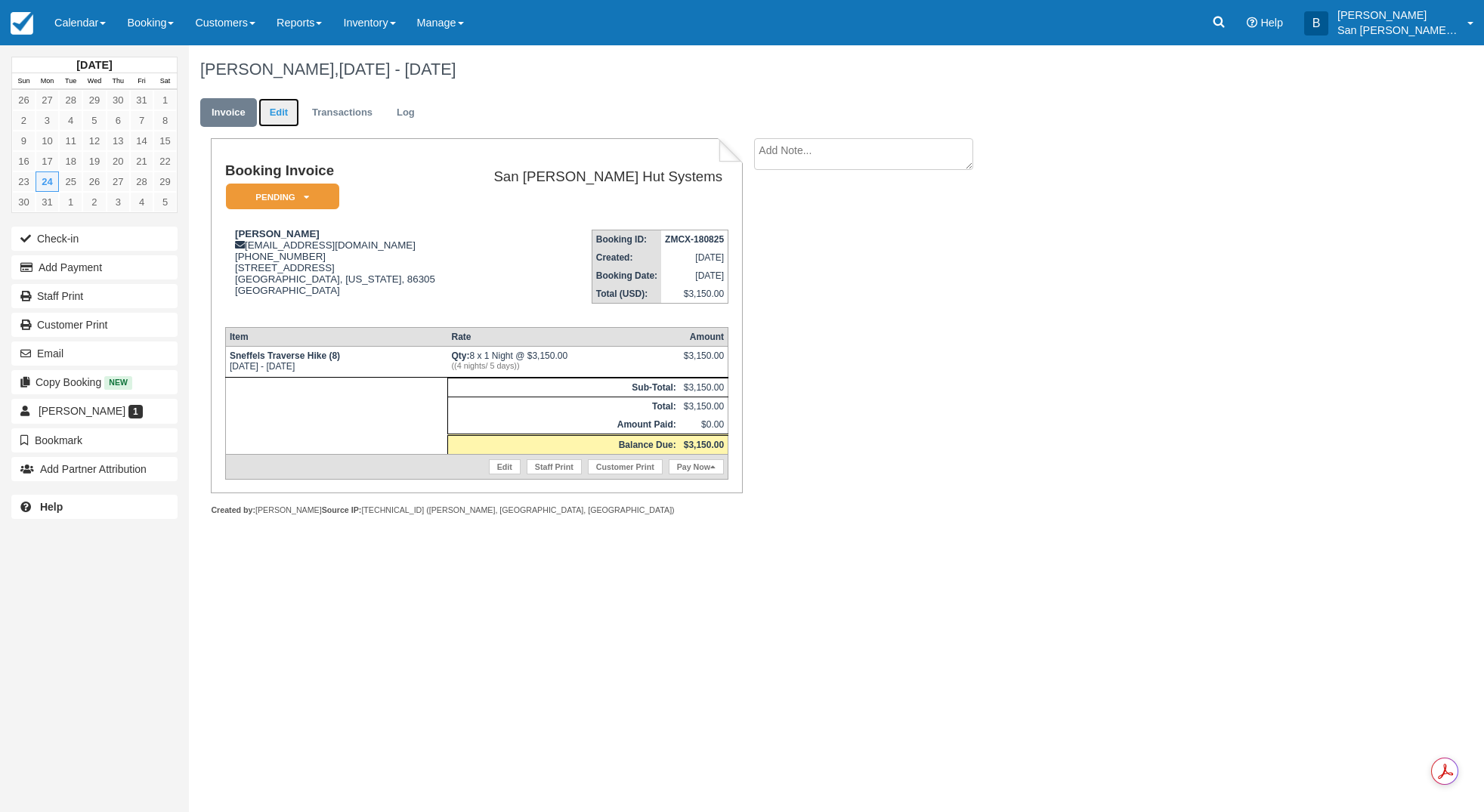
click at [285, 121] on link "Edit" at bounding box center [279, 113] width 40 height 30
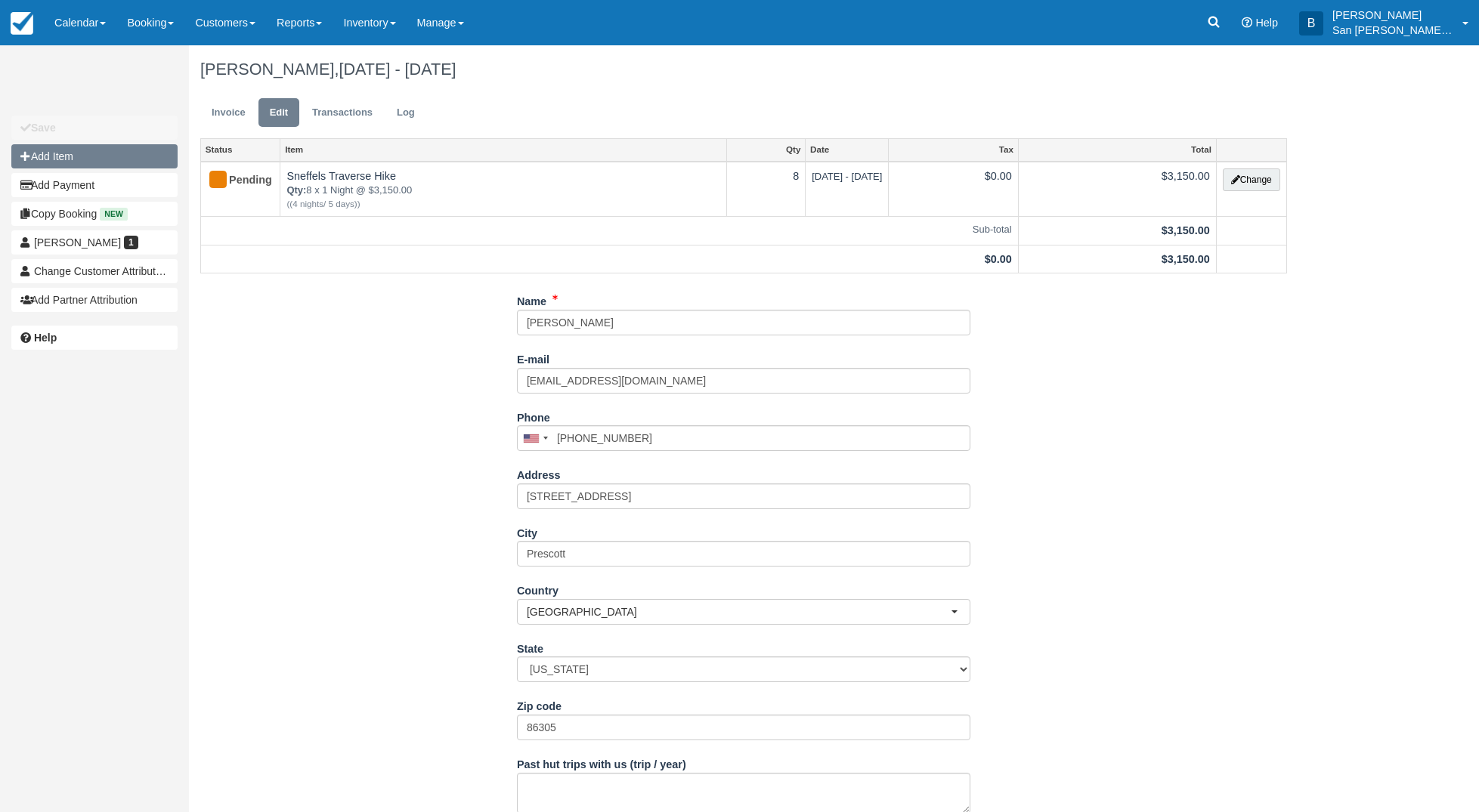
click at [77, 153] on button "Add Item" at bounding box center [94, 156] width 166 height 25
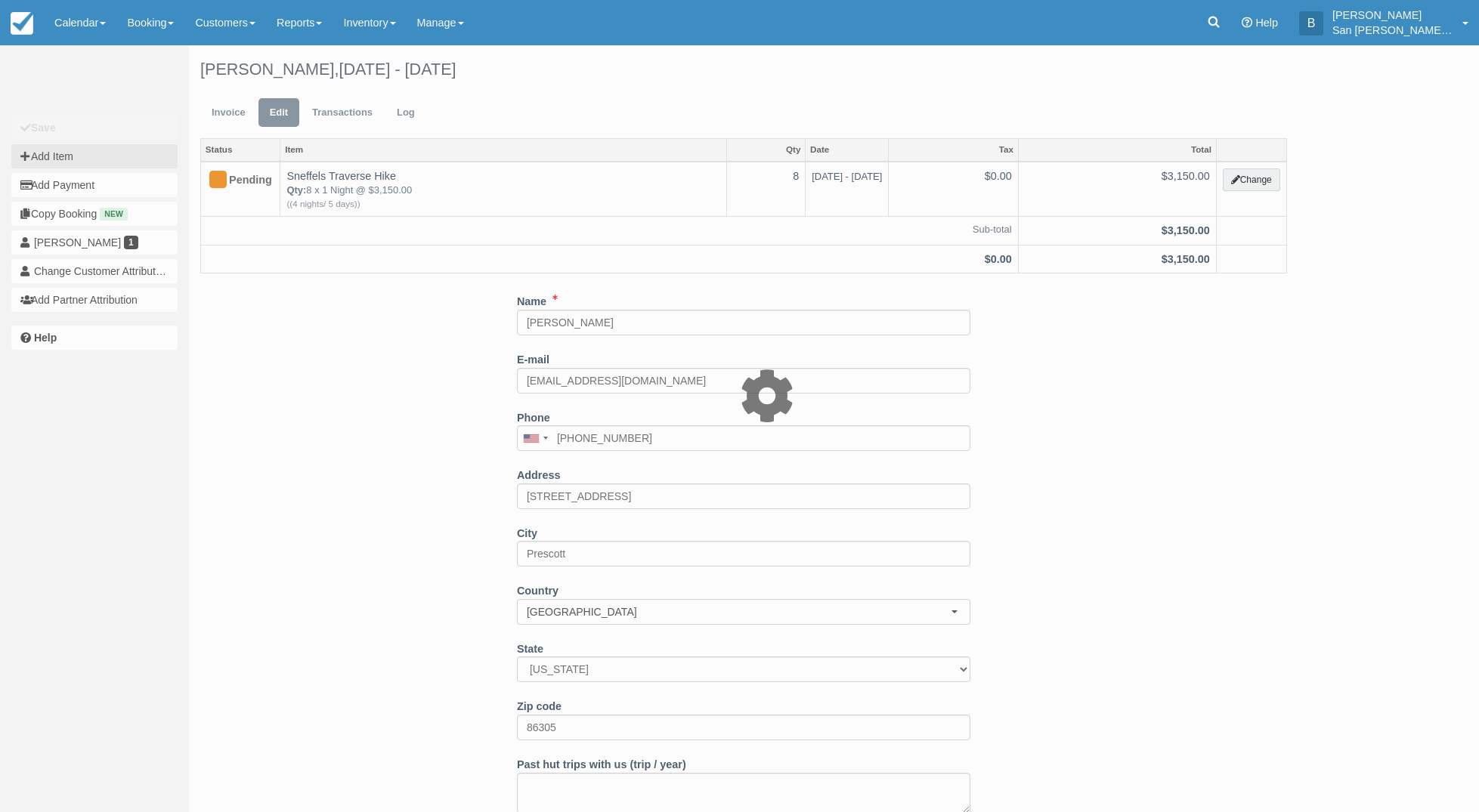
type input "0.00"
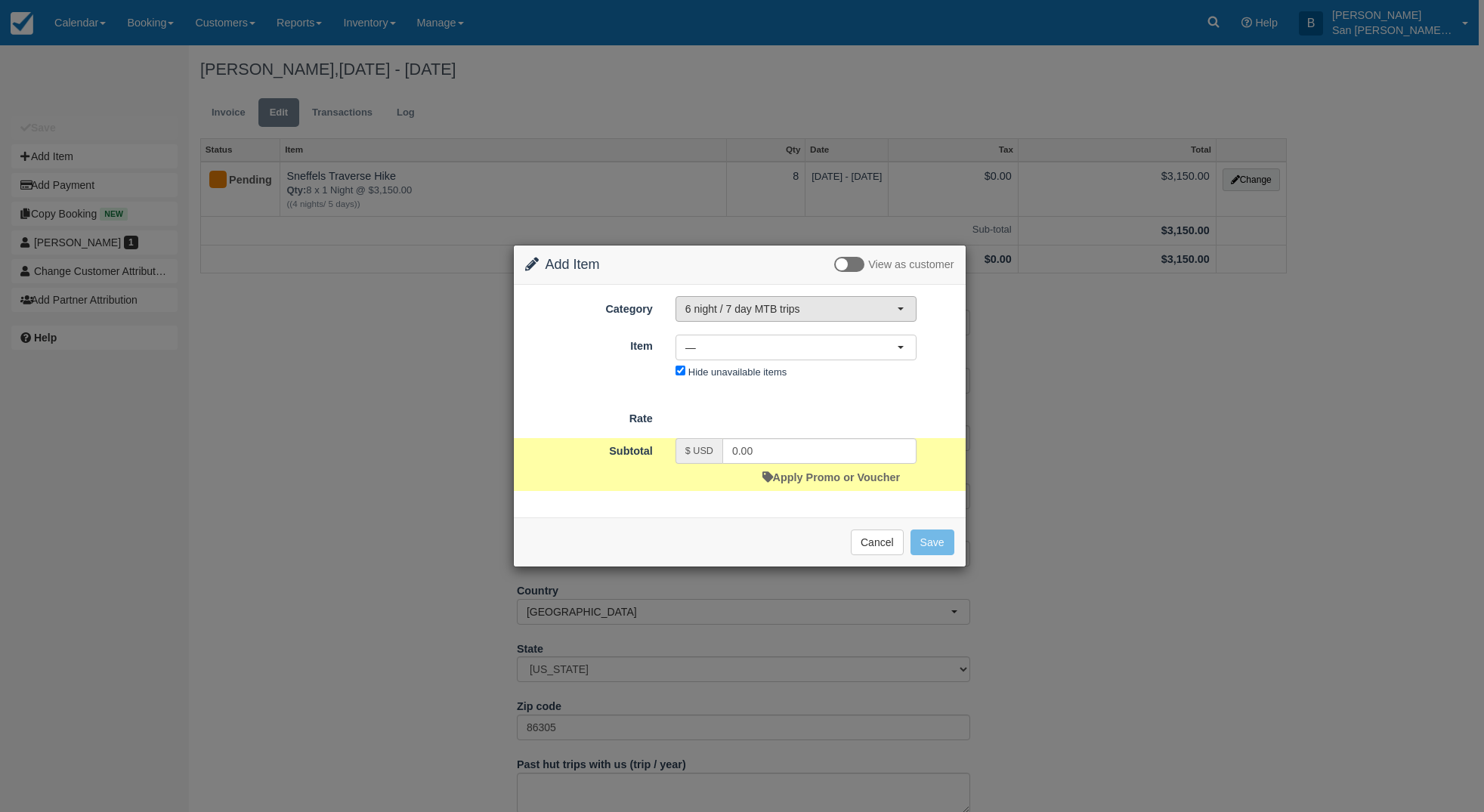
drag, startPoint x: 779, startPoint y: 306, endPoint x: 772, endPoint y: 309, distance: 7.6
click at [779, 305] on span "6 night / 7 day MTB trips" at bounding box center [791, 308] width 212 height 15
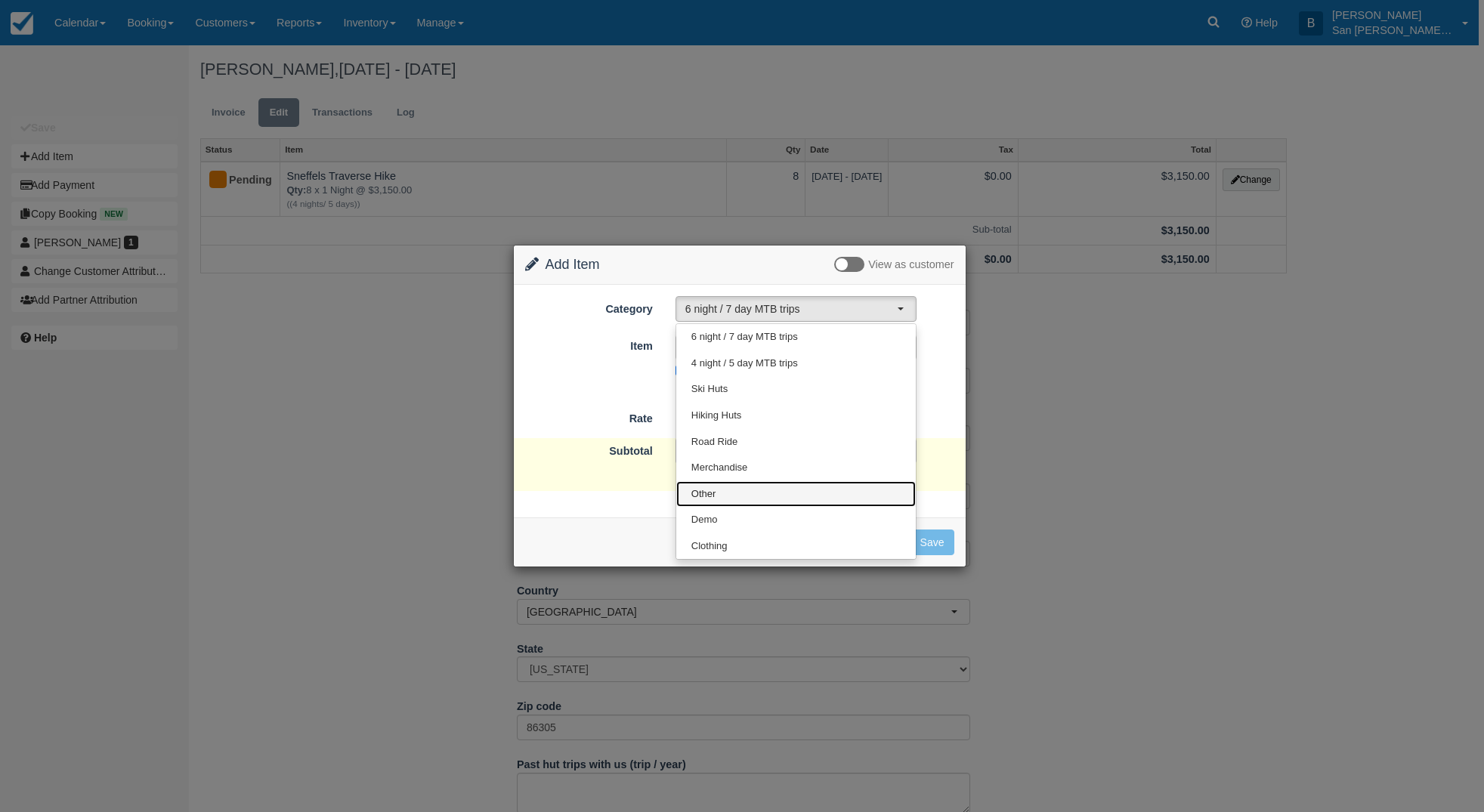
click at [719, 490] on link "Other" at bounding box center [796, 495] width 239 height 26
select select "15"
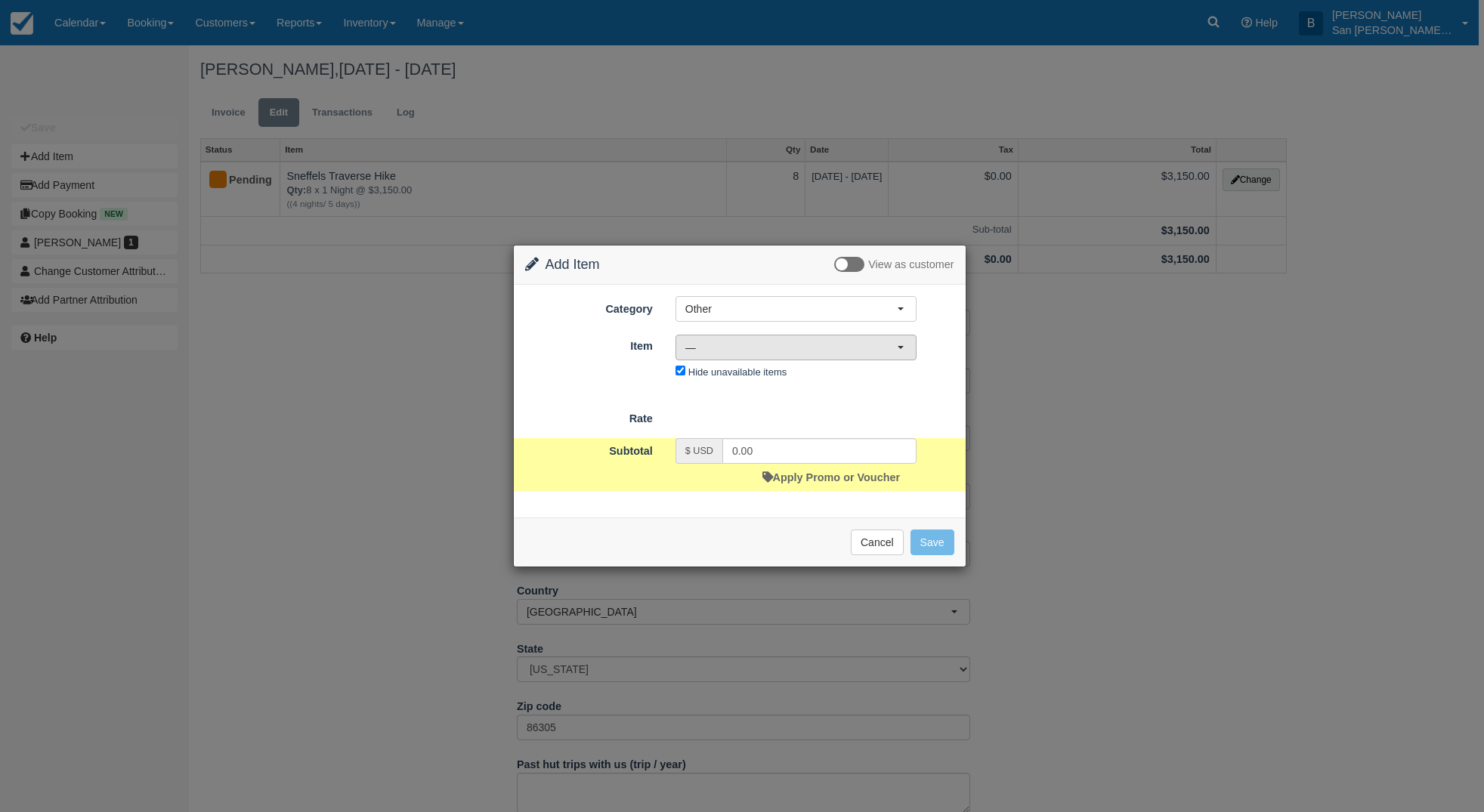
click at [686, 351] on span "—" at bounding box center [791, 347] width 212 height 15
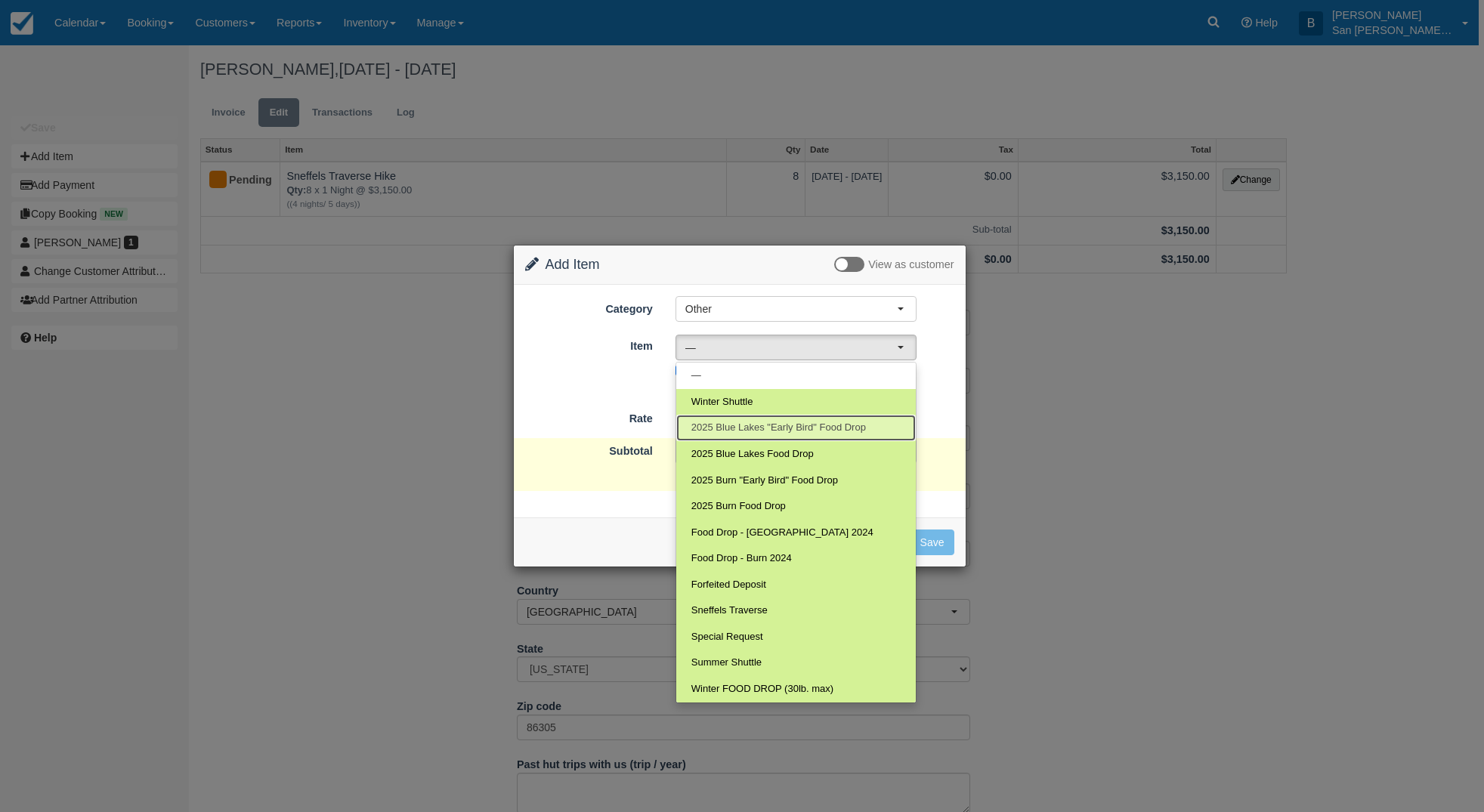
click at [740, 427] on span "2025 Blue Lakes "Early Bird" Food Drop" at bounding box center [778, 428] width 175 height 14
select select "118"
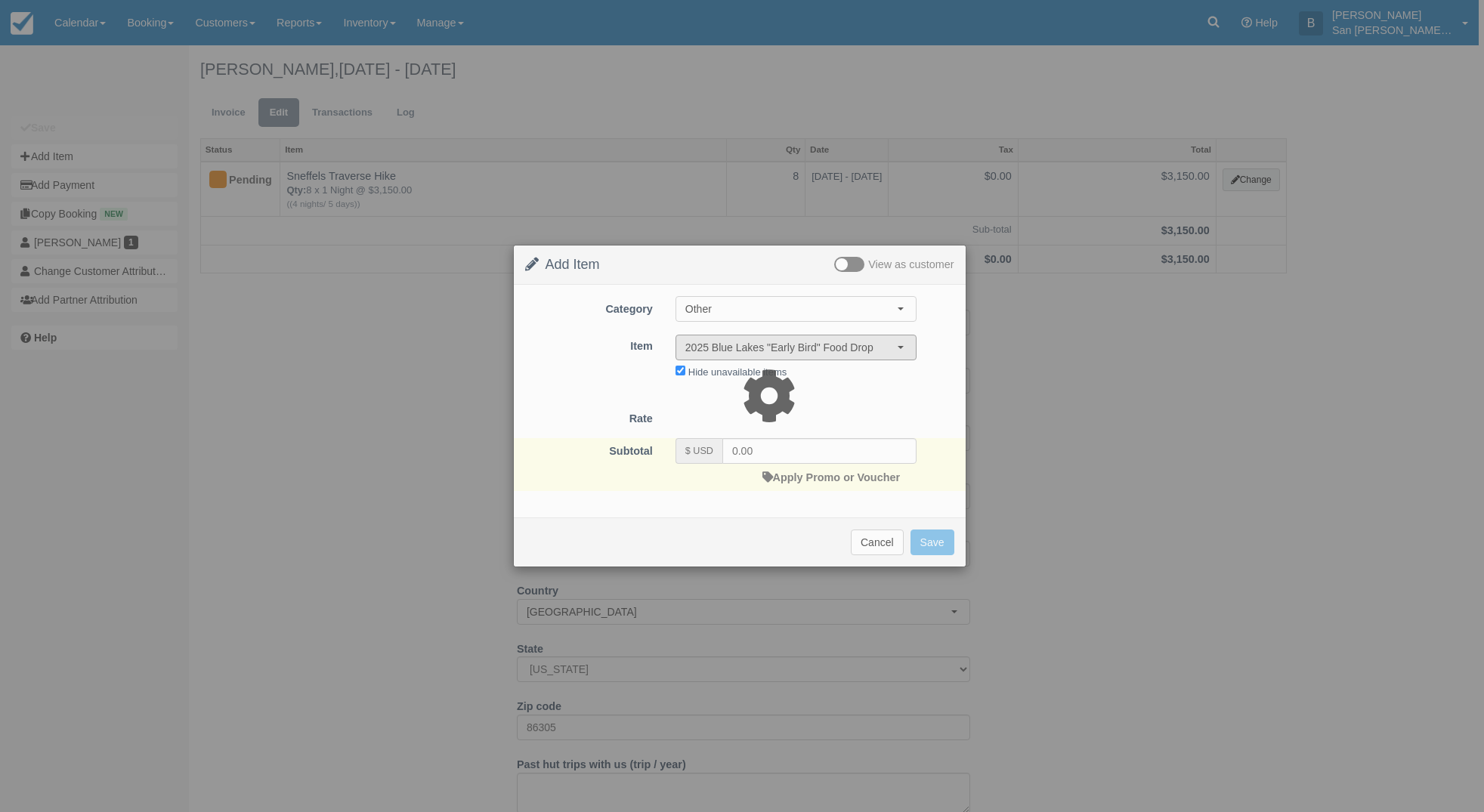
type input "199.00"
select select "07:00"
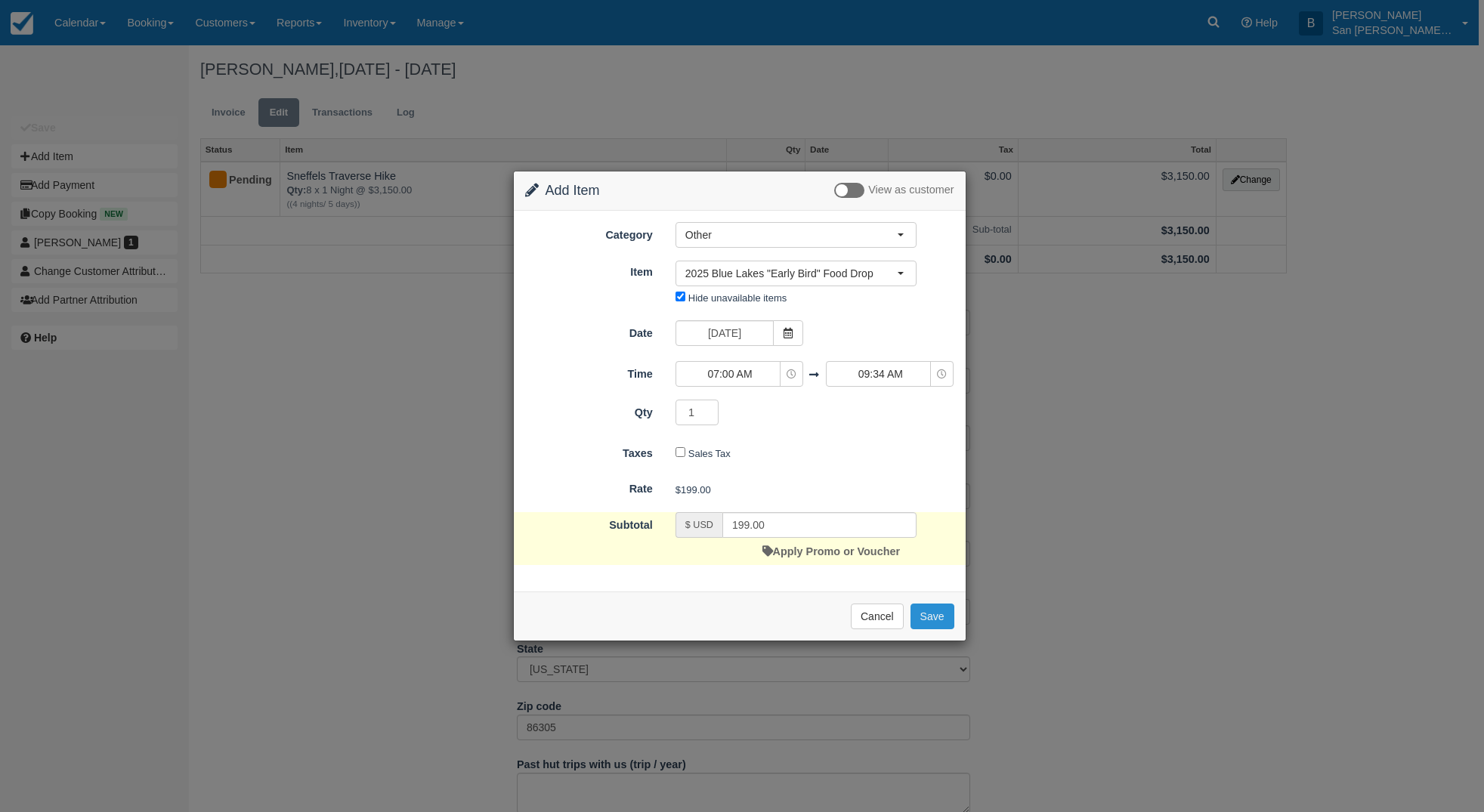
click at [935, 618] on button "Save" at bounding box center [933, 616] width 44 height 25
checkbox input "false"
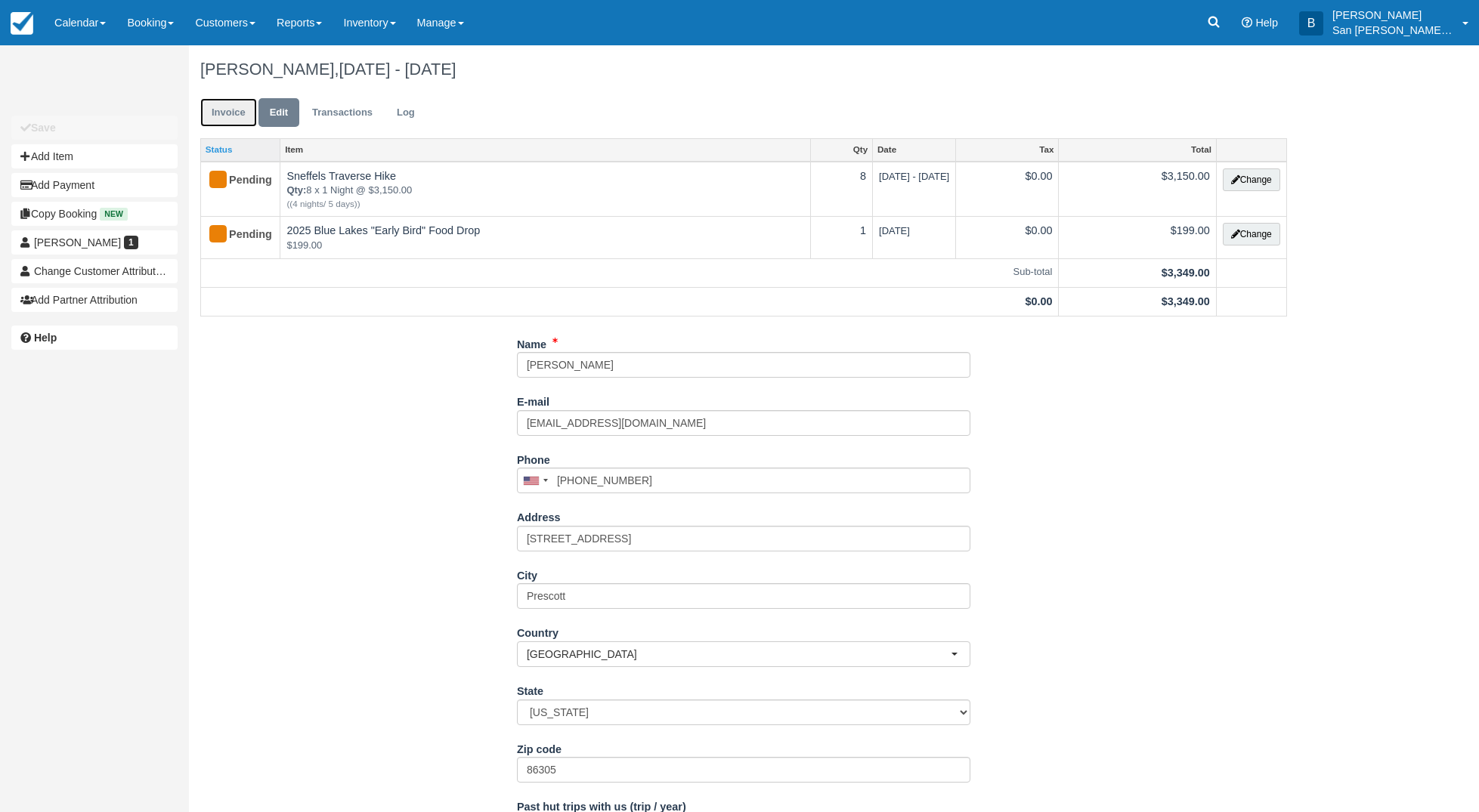
drag, startPoint x: 222, startPoint y: 108, endPoint x: 244, endPoint y: 141, distance: 39.7
click at [222, 109] on link "Invoice" at bounding box center [229, 113] width 56 height 30
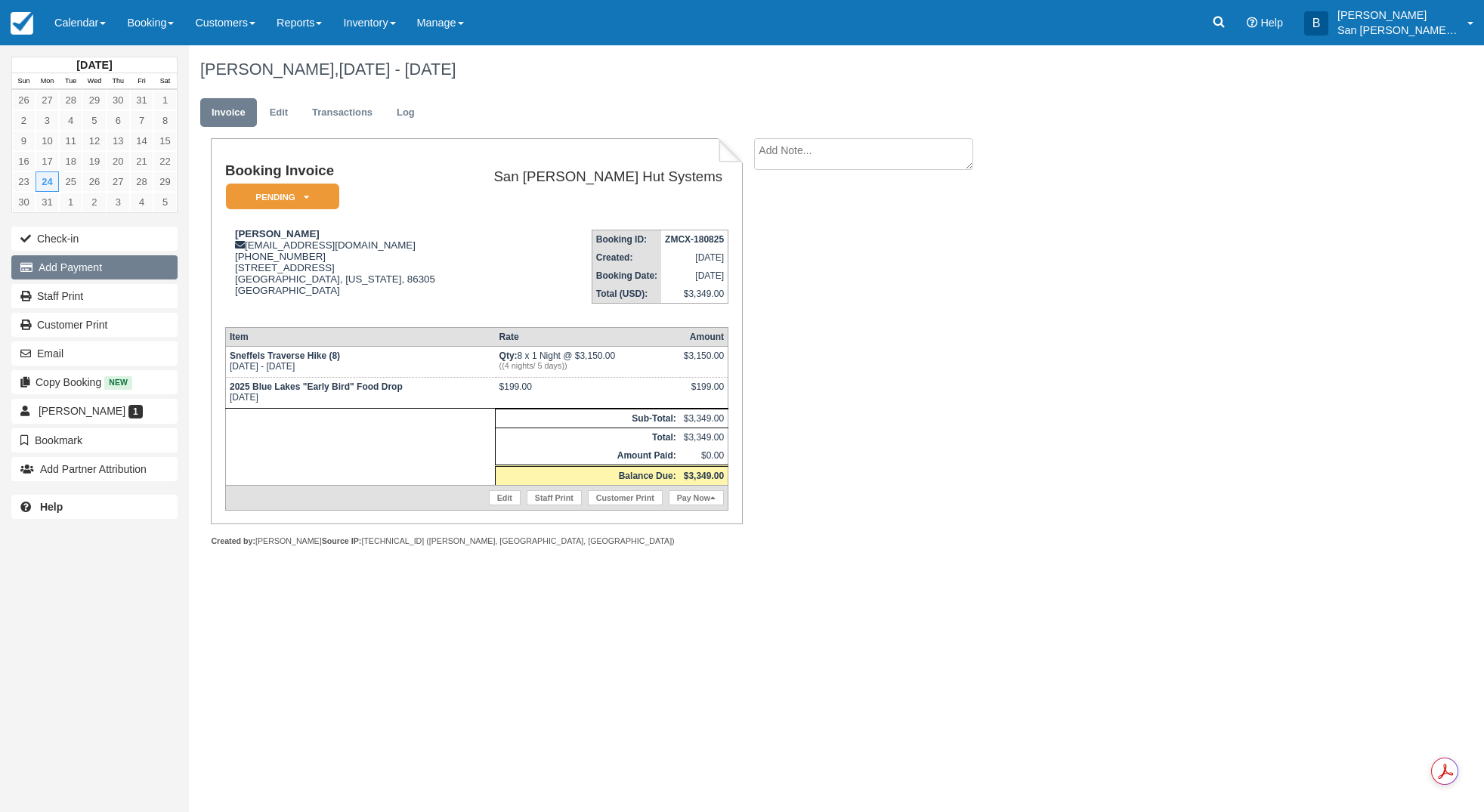
click at [76, 269] on button "Add Payment" at bounding box center [94, 268] width 166 height 25
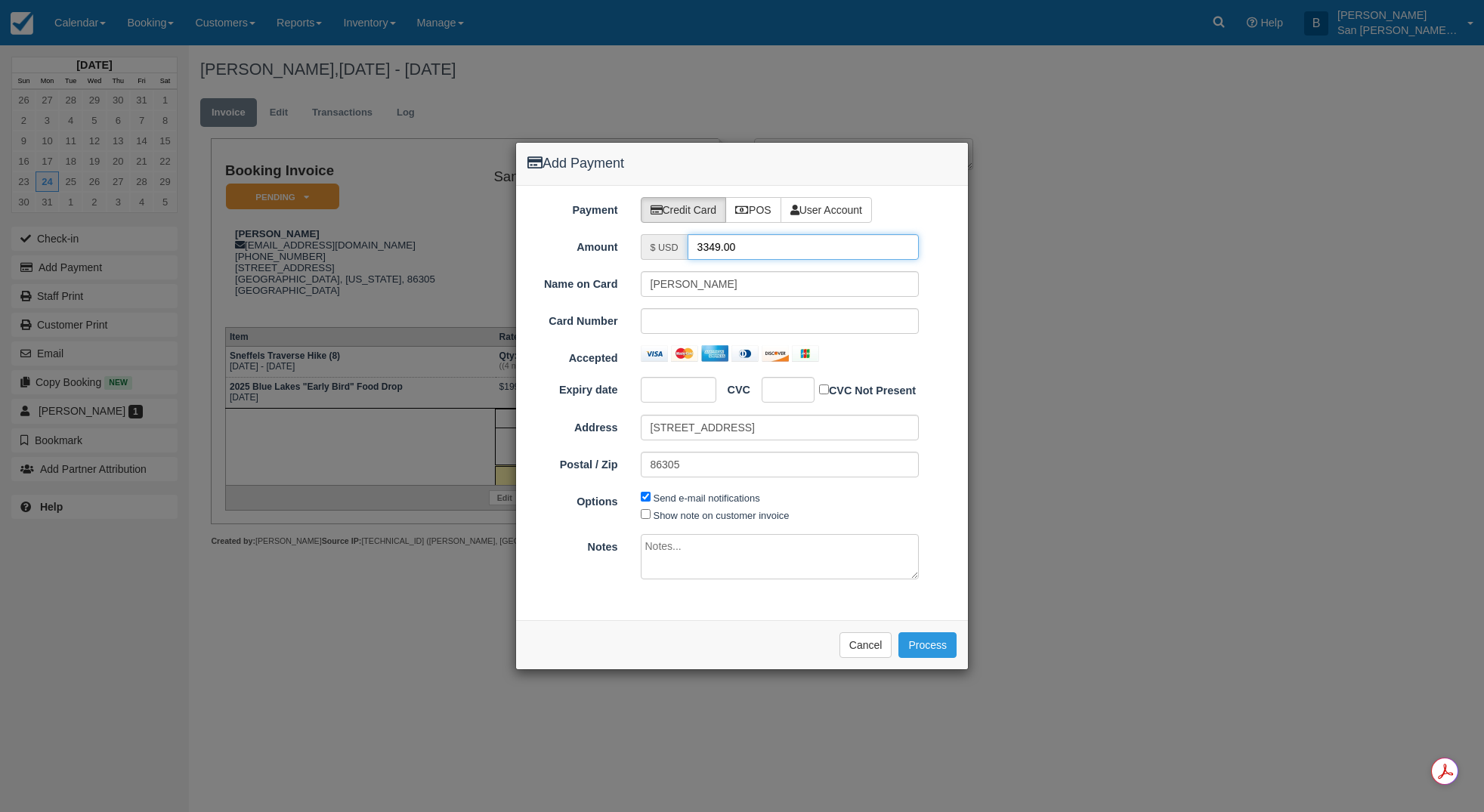
drag, startPoint x: 767, startPoint y: 247, endPoint x: 670, endPoint y: 244, distance: 97.0
click at [670, 244] on div "$ USD 3349.00" at bounding box center [780, 246] width 279 height 25
type input "1674.50"
click at [783, 381] on div at bounding box center [788, 389] width 53 height 25
click at [939, 648] on button "Process" at bounding box center [928, 644] width 58 height 25
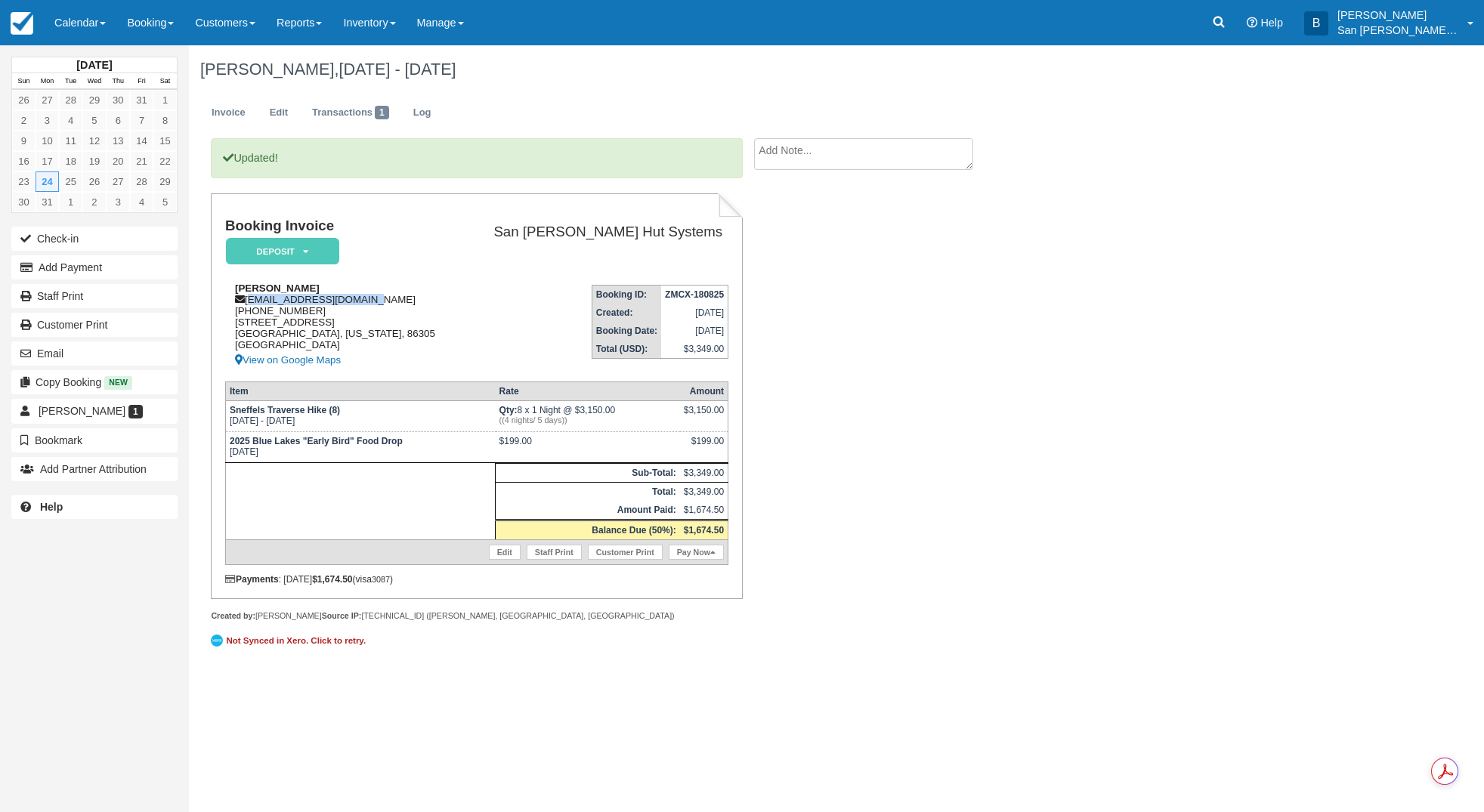
drag, startPoint x: 250, startPoint y: 301, endPoint x: 370, endPoint y: 303, distance: 120.0
click at [370, 303] on div "Betsy Shinkle betsyshinkle@yahoo.com 1 (908) 803-8966 2145 W Pine Dr Prescott, …" at bounding box center [342, 325] width 234 height 87
copy div "betsyshinkle@yahoo.com"
click at [64, 300] on link "Staff Print" at bounding box center [94, 296] width 166 height 25
click at [431, 110] on link "Log" at bounding box center [422, 113] width 40 height 30
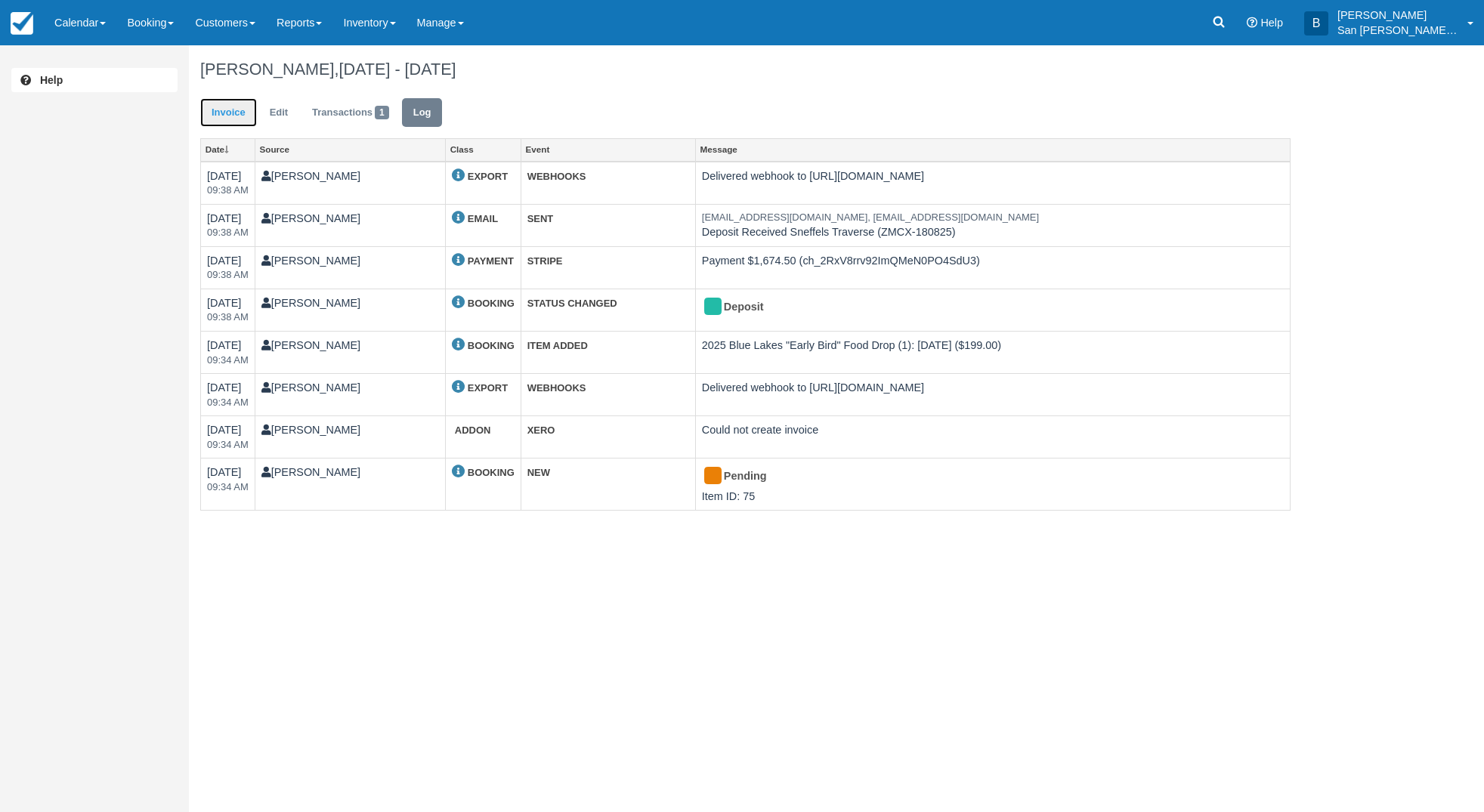
click at [240, 111] on link "Invoice" at bounding box center [229, 113] width 56 height 30
